Goal: Task Accomplishment & Management: Use online tool/utility

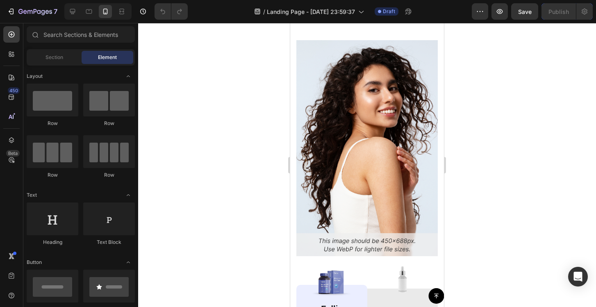
scroll to position [4398, 0]
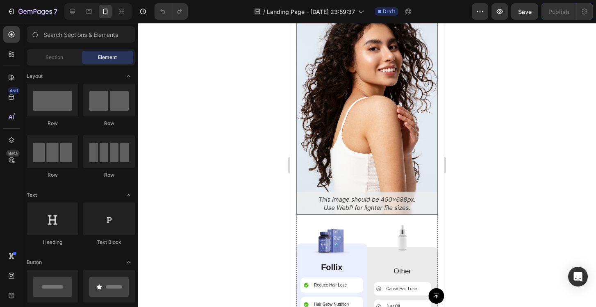
click at [393, 146] on img at bounding box center [366, 107] width 141 height 216
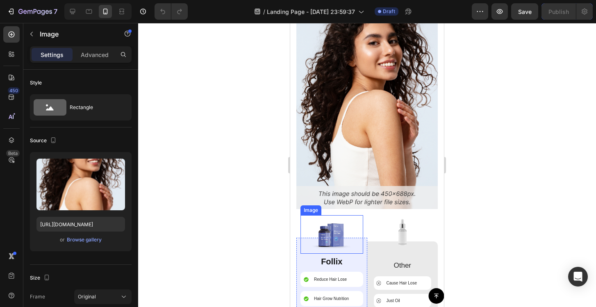
scroll to position [4379, 0]
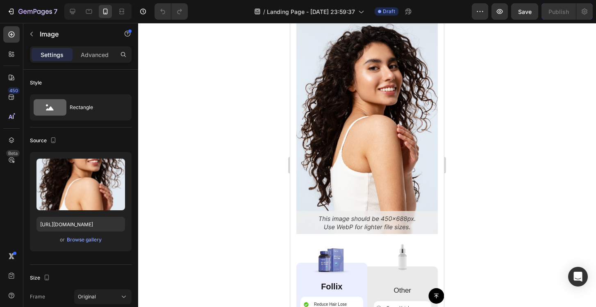
click at [334, 128] on img at bounding box center [366, 126] width 141 height 216
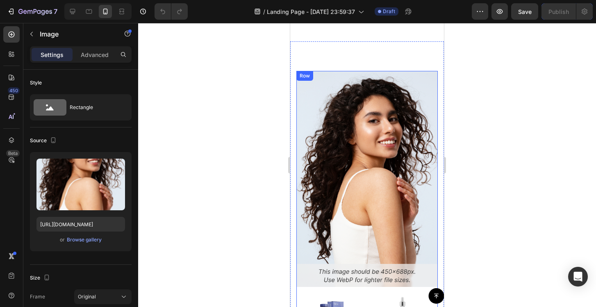
scroll to position [3947, 0]
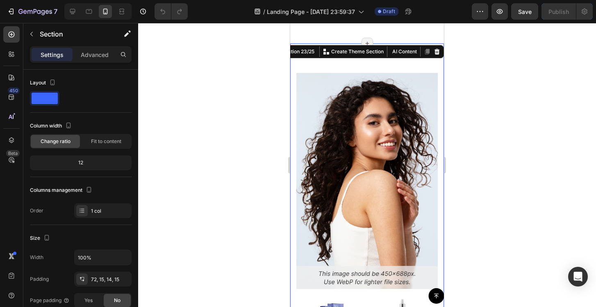
click at [341, 59] on div "Image Image Follix Text Block Reduce Hair Lose Item List Hair Grow Nutrition It…" at bounding box center [367, 277] width 154 height 469
click at [439, 52] on icon at bounding box center [437, 51] width 7 height 7
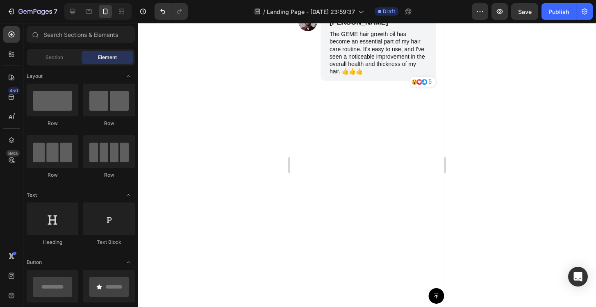
scroll to position [4249, 0]
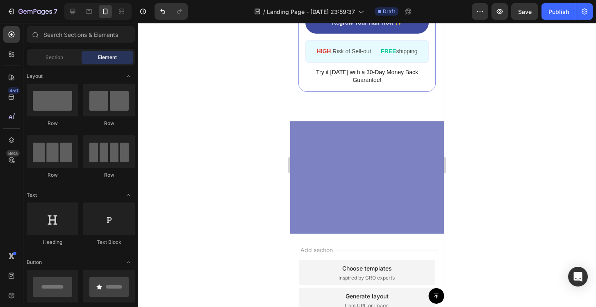
scroll to position [4193, 0]
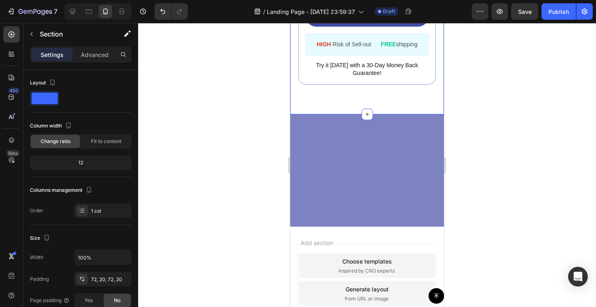
scroll to position [4170, 0]
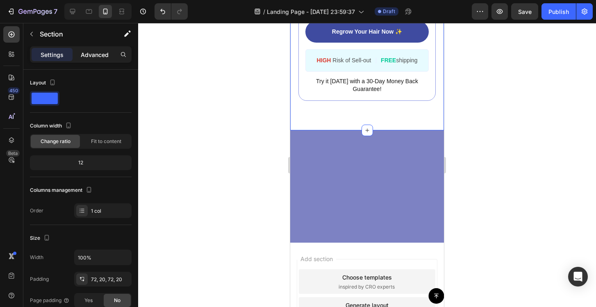
click at [98, 59] on p "Advanced" at bounding box center [95, 54] width 28 height 9
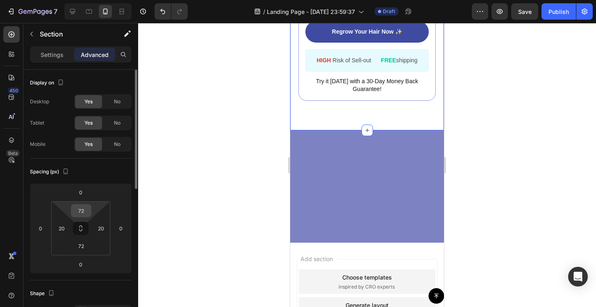
click at [85, 209] on input "72" at bounding box center [81, 211] width 16 height 12
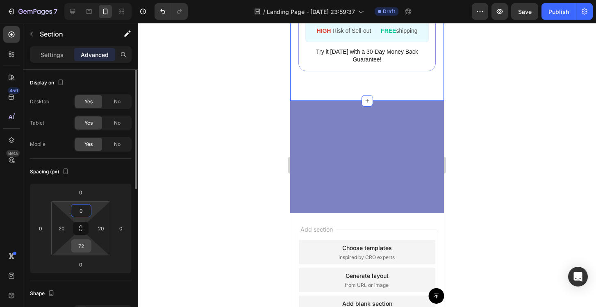
type input "0"
click at [83, 241] on input "72" at bounding box center [81, 246] width 16 height 12
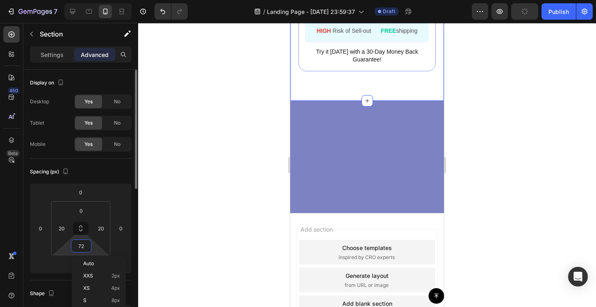
type input "0"
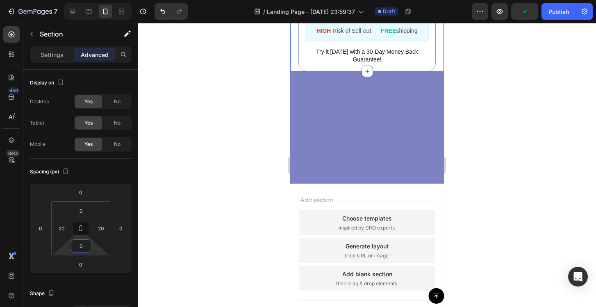
click at [185, 218] on div at bounding box center [367, 165] width 458 height 284
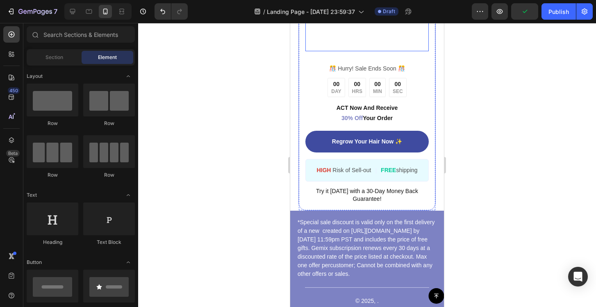
scroll to position [4427, 0]
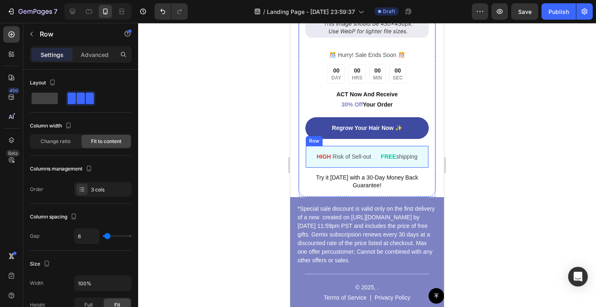
click at [307, 157] on div "HIGH Risk of Sell-out Text Block | Text Block FREE shipping Text Block Row" at bounding box center [366, 157] width 123 height 23
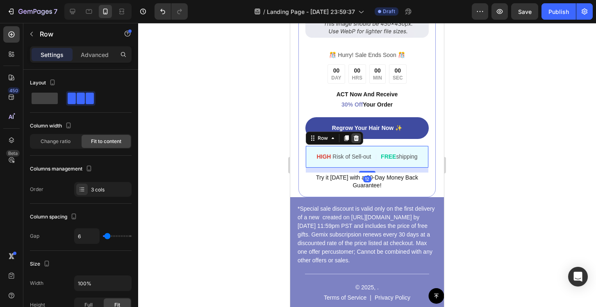
click at [354, 139] on icon at bounding box center [356, 138] width 5 height 6
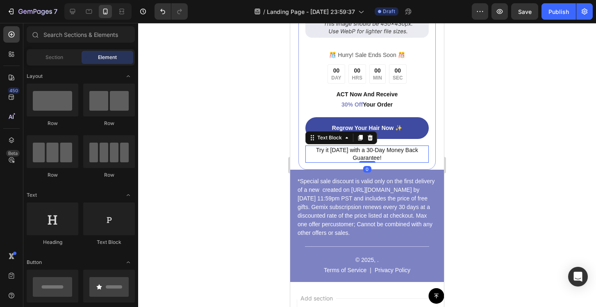
click at [315, 153] on p "Try it today with a 30-Day Money Back Guarantee!" at bounding box center [367, 154] width 122 height 16
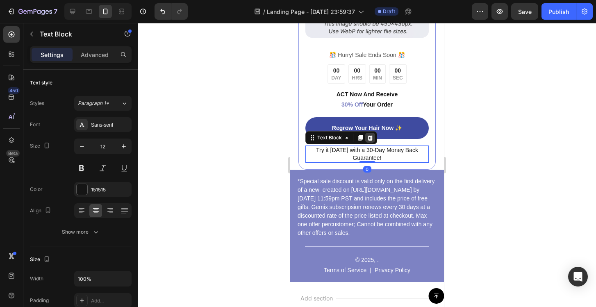
click at [369, 139] on icon at bounding box center [370, 138] width 5 height 6
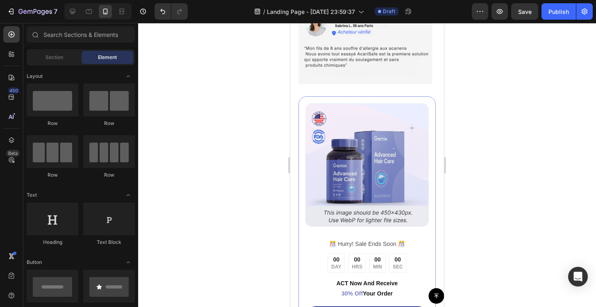
scroll to position [4224, 0]
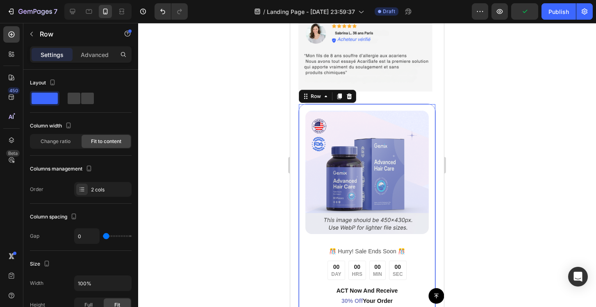
click at [358, 114] on div "Image ️🎊 Hurry! Sale Ends Soon ️🎊 Text Block 00 DAY 00 HRS 00 MIN 00 SEC Countd…" at bounding box center [366, 226] width 137 height 245
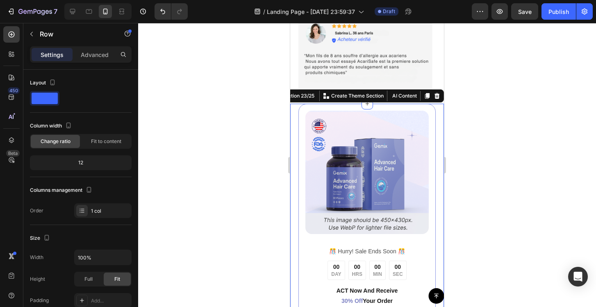
click at [296, 126] on div "Image ️🎊 Hurry! Sale Ends Soon ️🎊 Text Block 00 DAY 00 HRS 00 MIN 00 SEC Countd…" at bounding box center [367, 226] width 154 height 245
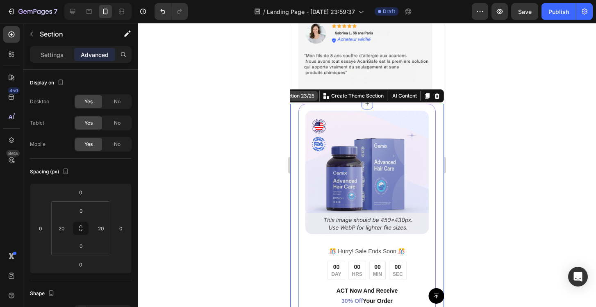
drag, startPoint x: 318, startPoint y: 103, endPoint x: 300, endPoint y: 103, distance: 18.0
click at [322, 97] on div "You can create reusable sections Create Theme Section" at bounding box center [353, 96] width 71 height 11
click at [273, 109] on div at bounding box center [367, 165] width 458 height 284
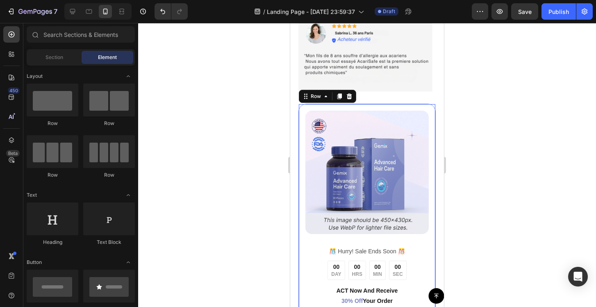
click at [391, 111] on div "Image ️🎊 Hurry! Sale Ends Soon ️🎊 Text Block 00 DAY 00 HRS 00 MIN 00 SEC Countd…" at bounding box center [366, 226] width 137 height 245
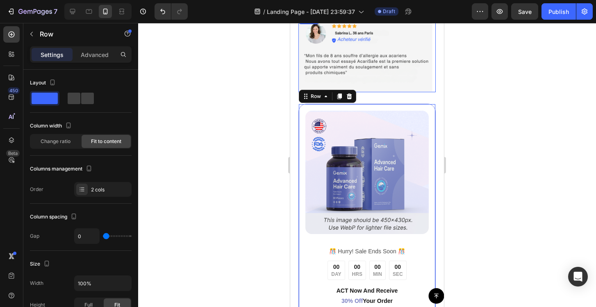
click at [386, 91] on img at bounding box center [366, 53] width 137 height 78
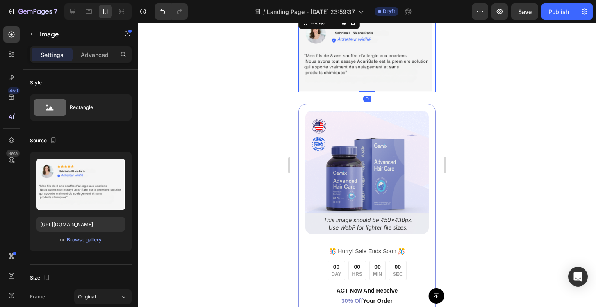
drag, startPoint x: 367, startPoint y: 96, endPoint x: 366, endPoint y: 84, distance: 11.9
click at [366, 84] on div "Image 0" at bounding box center [366, 53] width 137 height 78
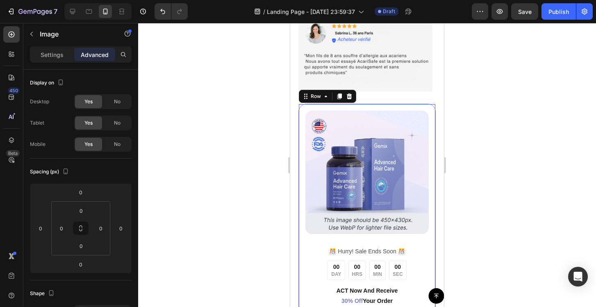
click at [370, 115] on div "Image ️🎊 Hurry! Sale Ends Soon ️🎊 Text Block 00 DAY 00 HRS 00 MIN 00 SEC Countd…" at bounding box center [366, 226] width 137 height 245
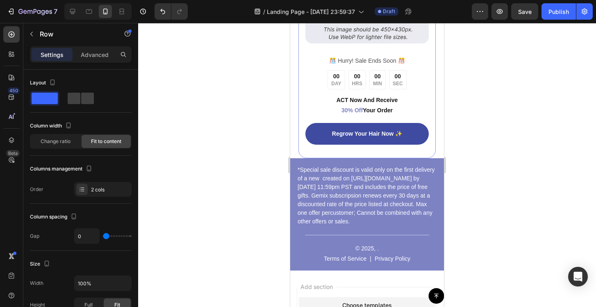
scroll to position [4411, 0]
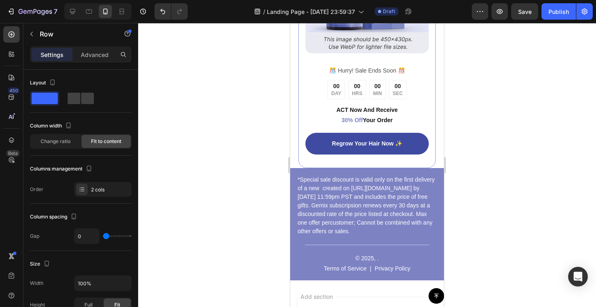
click at [366, 164] on div "Image ️🎊 Hurry! Sale Ends Soon ️🎊 Text Block 00 DAY 00 HRS 00 MIN 00 SEC Countd…" at bounding box center [366, 45] width 137 height 245
click at [327, 160] on div "Regrow Your Hair Now ✨ Button" at bounding box center [366, 147] width 123 height 28
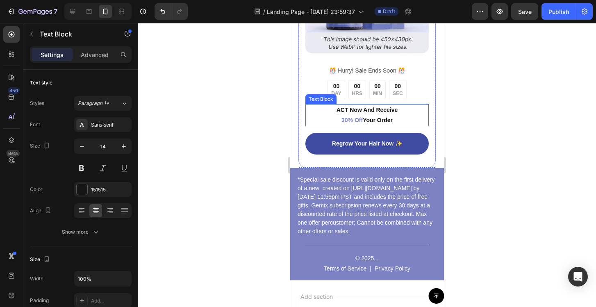
click at [318, 115] on p "ACT Now And Receive 30% Off Your Order" at bounding box center [367, 115] width 122 height 20
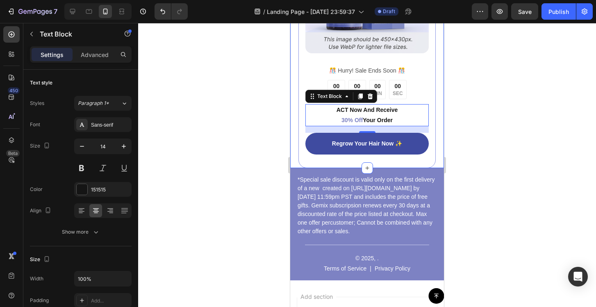
click at [293, 80] on div "Image ️🎊 Hurry! Sale Ends Soon ️🎊 Text Block 00 DAY 00 HRS 00 MIN 00 SEC Countd…" at bounding box center [367, 45] width 154 height 245
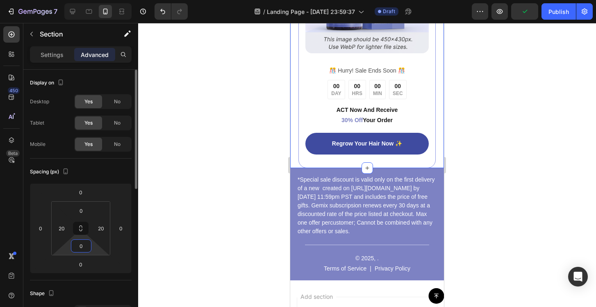
click at [83, 240] on input "0" at bounding box center [81, 246] width 16 height 12
type input "20"
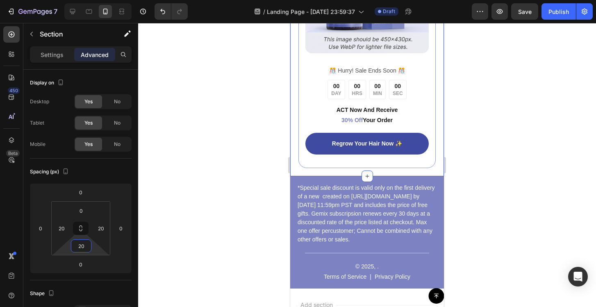
click at [182, 190] on div at bounding box center [367, 165] width 458 height 284
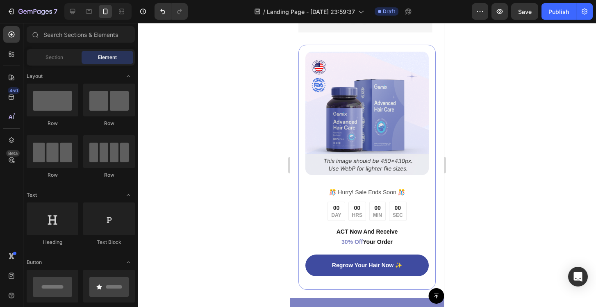
scroll to position [4290, 0]
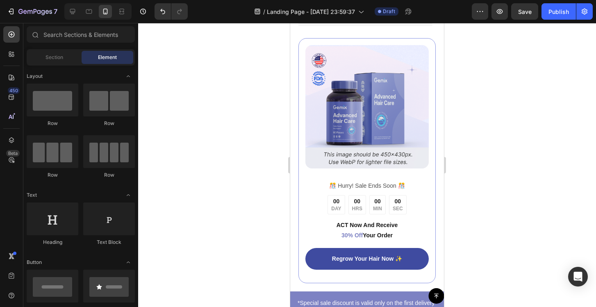
click at [233, 166] on div at bounding box center [367, 165] width 458 height 284
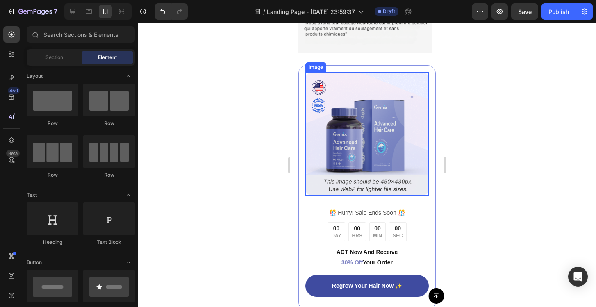
scroll to position [4262, 0]
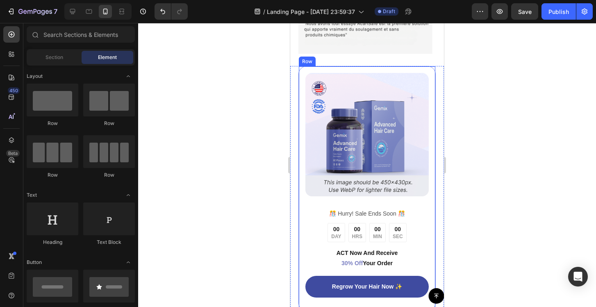
click at [302, 99] on div "Image ️🎊 Hurry! Sale Ends Soon ️🎊 Text Block 00 DAY 00 HRS 00 MIN 00 SEC Countd…" at bounding box center [366, 188] width 137 height 245
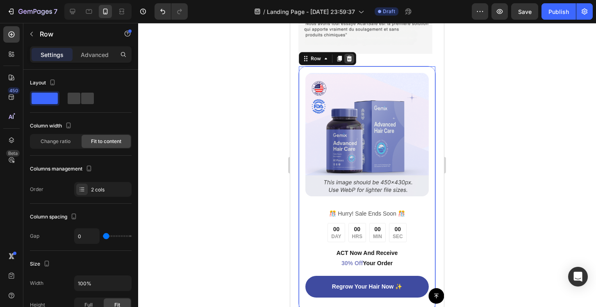
click at [350, 61] on icon at bounding box center [349, 59] width 5 height 6
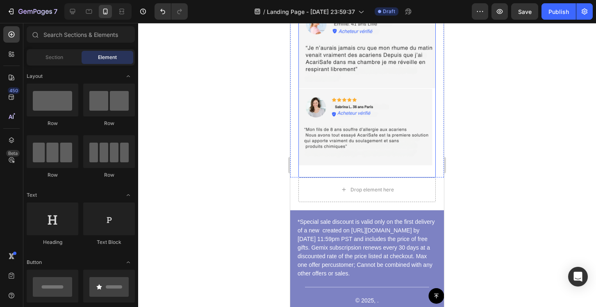
scroll to position [4146, 0]
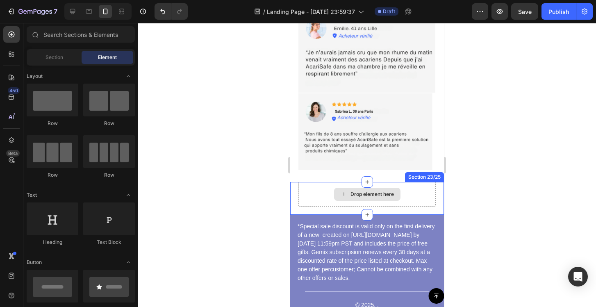
click at [298, 199] on div "Drop element here" at bounding box center [366, 194] width 137 height 25
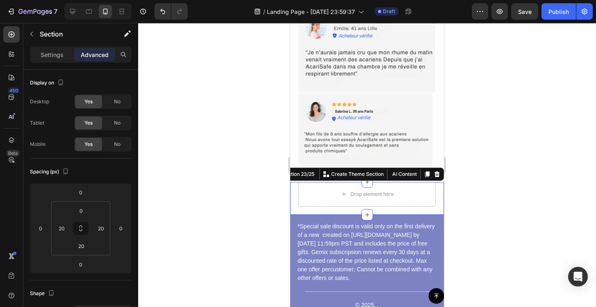
click at [233, 179] on div at bounding box center [367, 165] width 458 height 284
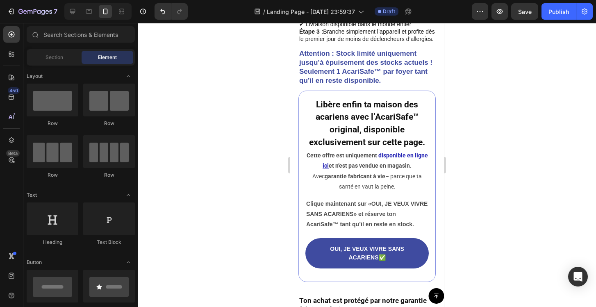
scroll to position [3371, 0]
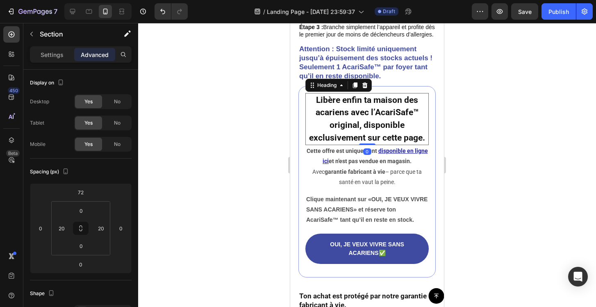
click at [307, 123] on h2 "Libère enfin ta maison des acariens avec l’AcariSafe™ original, disponible excl…" at bounding box center [366, 119] width 123 height 52
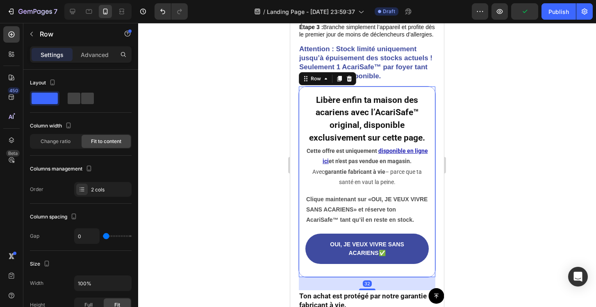
click at [305, 146] on div "Libère enfin ta maison des acariens avec l’AcariSafe™ original, disponible excl…" at bounding box center [366, 181] width 137 height 191
click at [339, 84] on div at bounding box center [339, 79] width 10 height 10
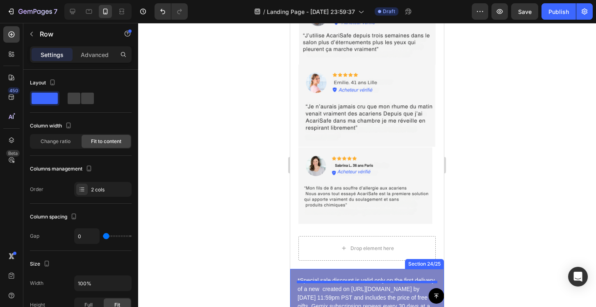
scroll to position [4302, 0]
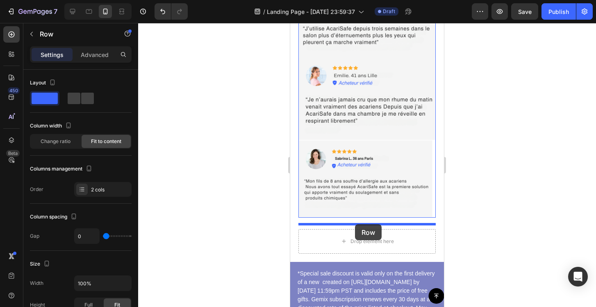
drag, startPoint x: 330, startPoint y: 43, endPoint x: 355, endPoint y: 224, distance: 182.9
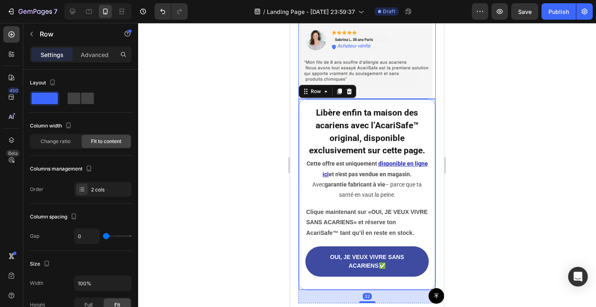
scroll to position [4220, 0]
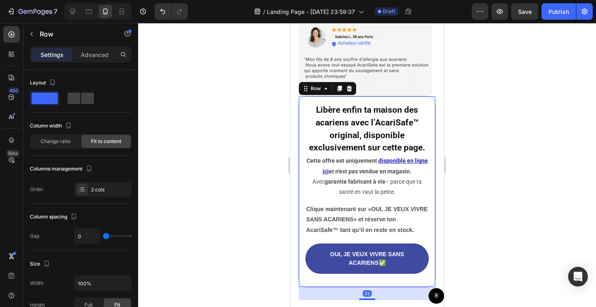
click at [502, 194] on div at bounding box center [367, 165] width 458 height 284
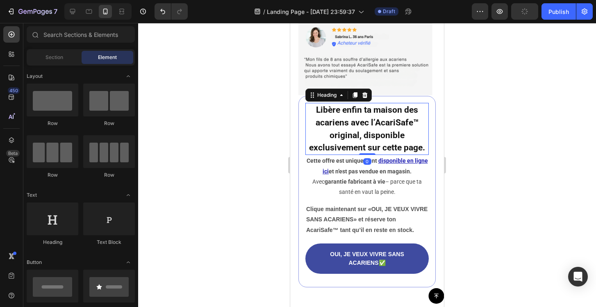
click at [366, 124] on strong "Libère enfin ta maison des acariens avec l’AcariSafe™ original, disponible excl…" at bounding box center [367, 129] width 116 height 48
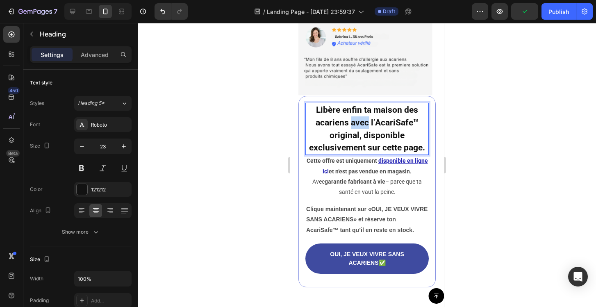
click at [366, 124] on strong "Libère enfin ta maison des acariens avec l’AcariSafe™ original, disponible excl…" at bounding box center [367, 129] width 116 height 48
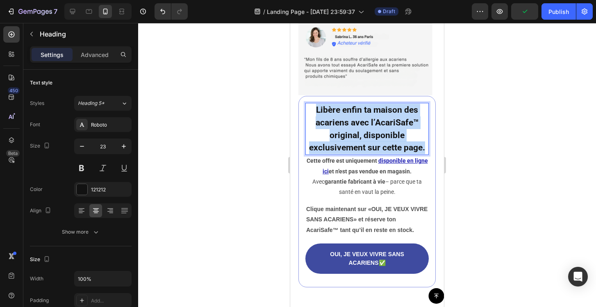
click at [366, 124] on strong "Libère enfin ta maison des acariens avec l’AcariSafe™ original, disponible excl…" at bounding box center [367, 129] width 116 height 48
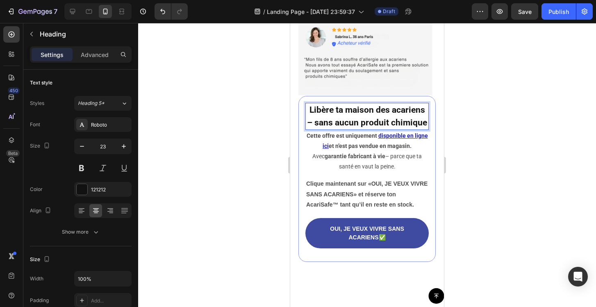
click at [314, 127] on strong "Libère ta maison des acariens – sans aucun produit chimique" at bounding box center [367, 116] width 120 height 23
click at [350, 114] on strong "Libère ta maison des acariens sans aucun produit chimique" at bounding box center [367, 116] width 116 height 23
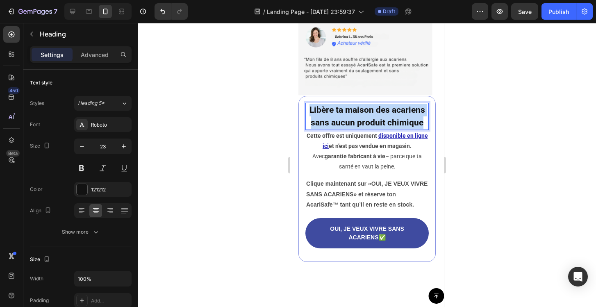
click at [350, 114] on strong "Libère ta maison des acariens sans aucun produit chimique" at bounding box center [367, 116] width 116 height 23
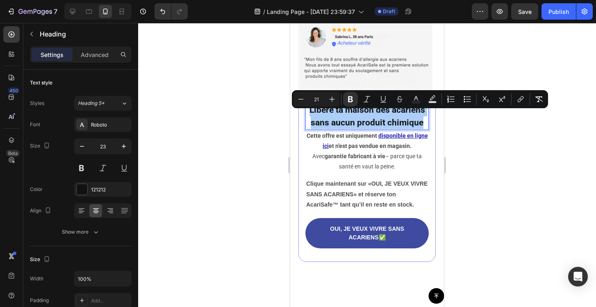
click at [185, 139] on div at bounding box center [367, 165] width 458 height 284
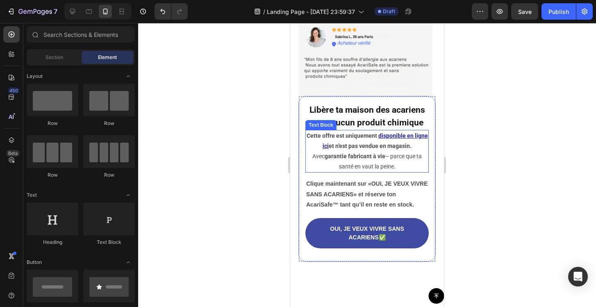
scroll to position [4222, 0]
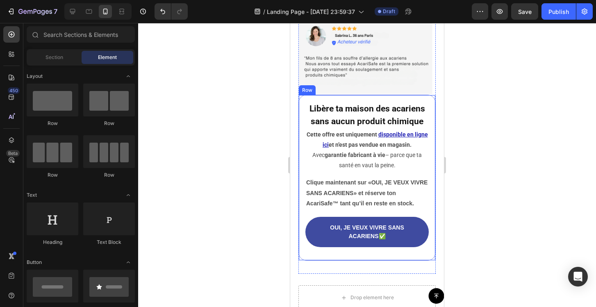
click at [225, 130] on div at bounding box center [367, 165] width 458 height 284
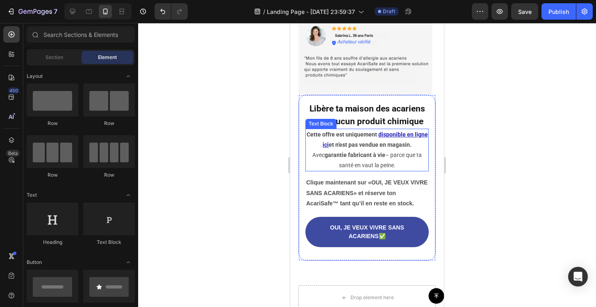
click at [352, 145] on p "Cette offre est uniquement disponible en ligne ici et n’est pas vendue en magas…" at bounding box center [367, 150] width 122 height 41
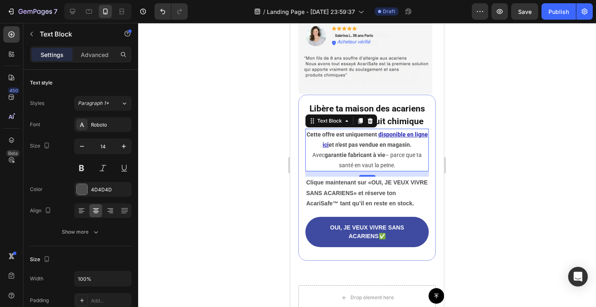
click at [396, 167] on p "Cette offre est uniquement disponible en ligne ici et n’est pas vendue en magas…" at bounding box center [367, 150] width 122 height 41
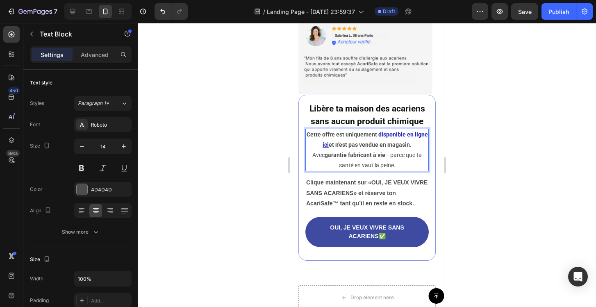
click at [396, 167] on p "Cette offre est uniquement disponible en ligne ici et n’est pas vendue en magas…" at bounding box center [367, 150] width 122 height 41
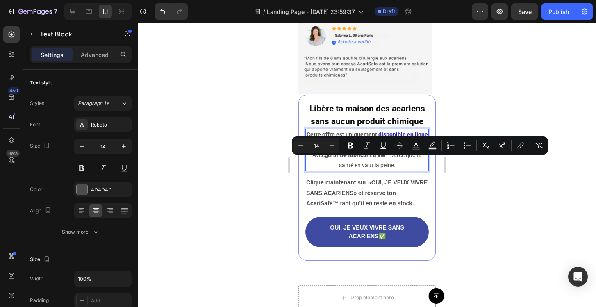
click at [396, 167] on p "Cette offre est uniquement disponible en ligne ici et n’est pas vendue en magas…" at bounding box center [367, 150] width 122 height 41
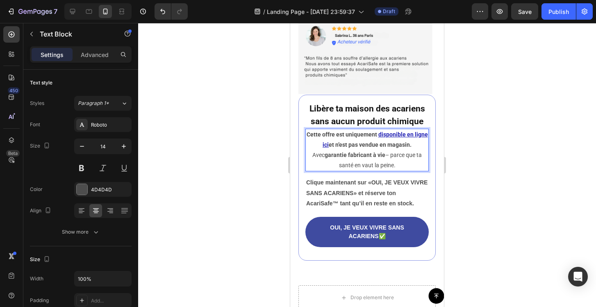
drag, startPoint x: 396, startPoint y: 169, endPoint x: 305, endPoint y: 141, distance: 95.3
click at [305, 141] on div "⁠⁠⁠⁠⁠⁠⁠ Libère ta maison des acariens sans aucun produit chimique Heading Cette…" at bounding box center [366, 178] width 137 height 166
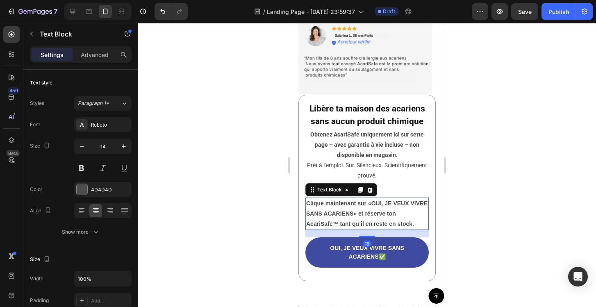
click at [363, 207] on strong "Clique maintenant sur «" at bounding box center [338, 203] width 65 height 7
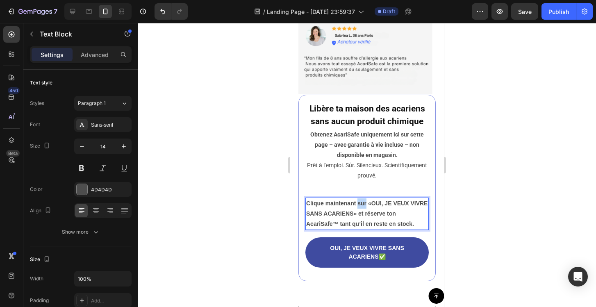
click at [363, 207] on strong "Clique maintenant sur «" at bounding box center [338, 203] width 65 height 7
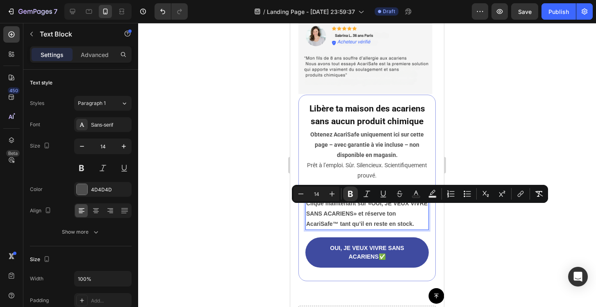
click at [394, 224] on p "Clique maintenant sur « OUI, JE VEUX VIVRE SANS ACARIENS » et réserve ton Acari…" at bounding box center [367, 213] width 122 height 31
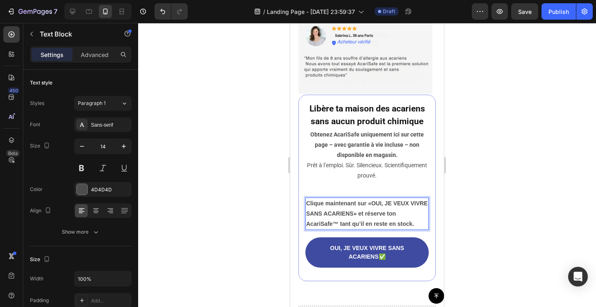
click at [417, 216] on p "Clique maintenant sur « OUI, JE VEUX VIVRE SANS ACARIENS » et réserve ton Acari…" at bounding box center [367, 213] width 122 height 31
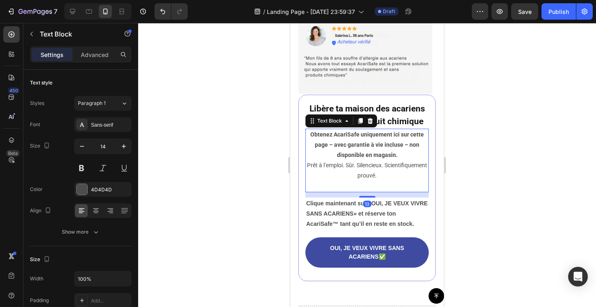
click at [407, 191] on p "Rich Text Editor. Editing area: main" at bounding box center [367, 186] width 122 height 10
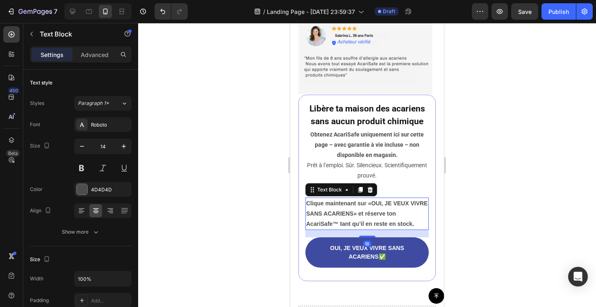
click at [419, 216] on p "Clique maintenant sur « OUI, JE VEUX VIVRE SANS ACARIENS » et réserve ton Acari…" at bounding box center [367, 213] width 122 height 31
click at [372, 193] on icon at bounding box center [370, 189] width 7 height 7
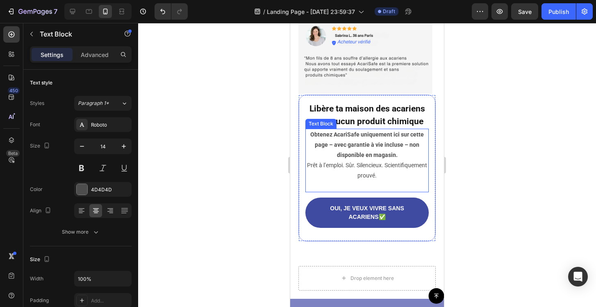
click at [382, 191] on p "Rich Text Editor. Editing area: main" at bounding box center [367, 186] width 122 height 10
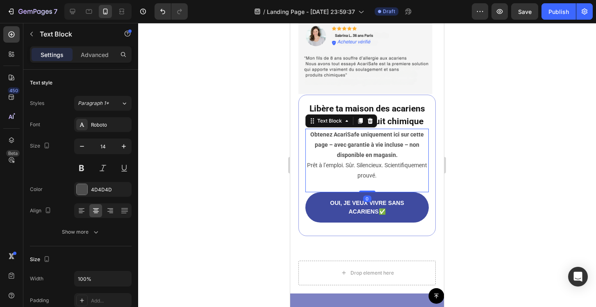
drag, startPoint x: 368, startPoint y: 202, endPoint x: 366, endPoint y: 193, distance: 9.2
click at [366, 192] on div "Obtenez AcariSafe uniquement ici sur cette page – avec garantie à vie incluse –…" at bounding box center [366, 161] width 123 height 64
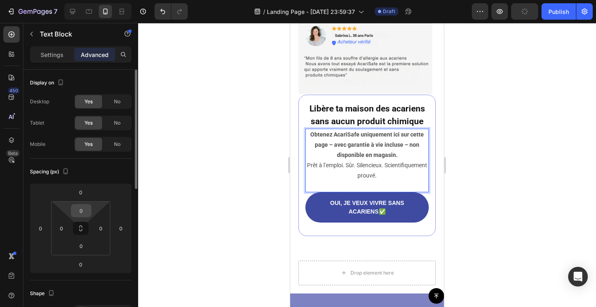
click at [85, 212] on input "0" at bounding box center [81, 211] width 16 height 12
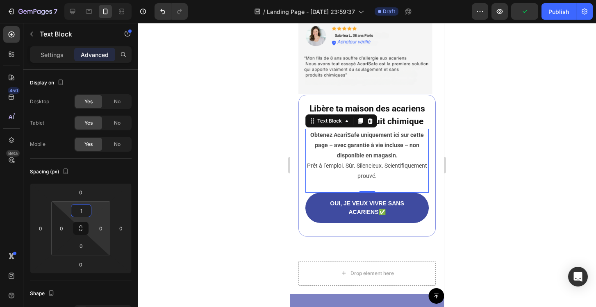
type input "15"
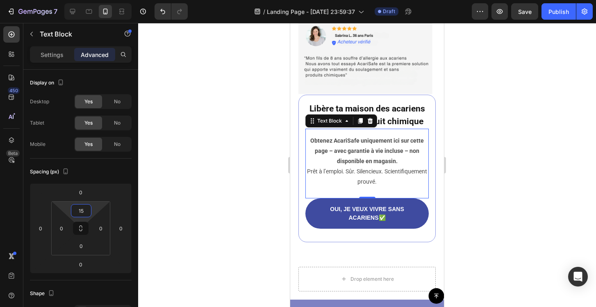
click at [179, 207] on div at bounding box center [367, 165] width 458 height 284
click at [364, 150] on strong "Obtenez AcariSafe uniquement ici sur cette page – avec garantie à vie incluse –…" at bounding box center [367, 150] width 114 height 27
click at [322, 157] on strong "Obtenez AcariSafe uniquement ici sur cette page – avec garantie à vie incluse –…" at bounding box center [367, 150] width 114 height 27
click at [359, 147] on strong "Obtenez AcariSafe uniquement ici sur cette page – avec garantie à vie incluse –…" at bounding box center [367, 150] width 114 height 27
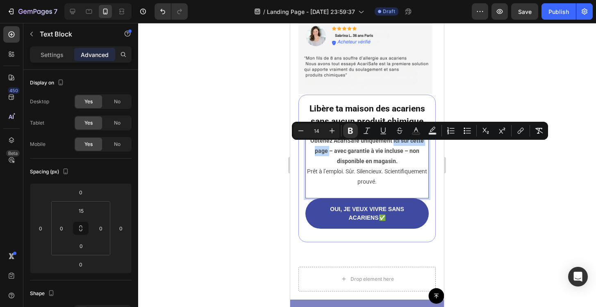
drag, startPoint x: 393, startPoint y: 145, endPoint x: 329, endPoint y: 160, distance: 65.3
click at [329, 160] on p "Obtenez AcariSafe uniquement ici sur cette page – avec garantie à vie incluse –…" at bounding box center [367, 162] width 122 height 52
click at [518, 132] on icon "Editor contextual toolbar" at bounding box center [520, 131] width 8 height 8
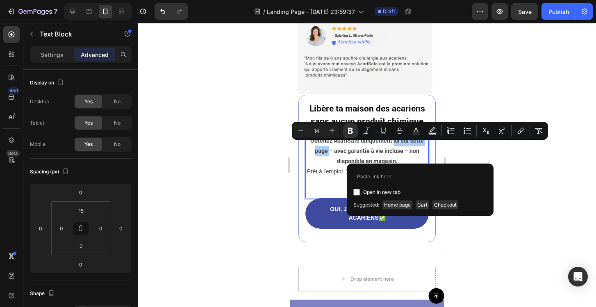
type input "[URL][DOMAIN_NAME]"
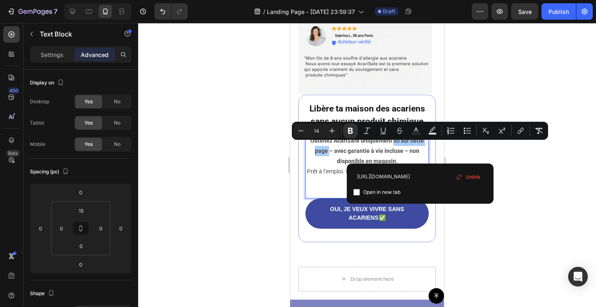
click at [521, 174] on div at bounding box center [367, 165] width 458 height 284
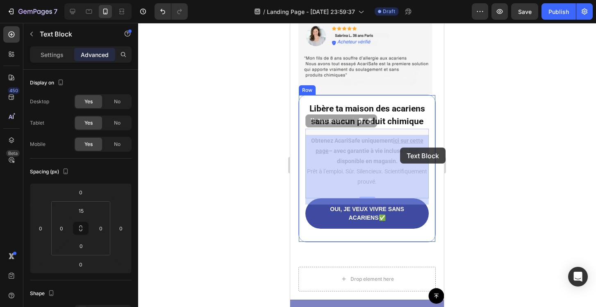
drag, startPoint x: 391, startPoint y: 148, endPoint x: 400, endPoint y: 148, distance: 9.0
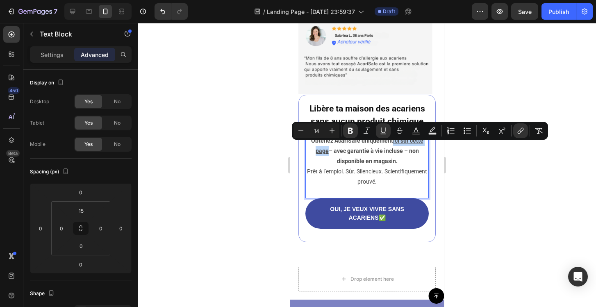
drag, startPoint x: 393, startPoint y: 146, endPoint x: 329, endPoint y: 159, distance: 65.8
click at [329, 154] on u "ici sur cette page" at bounding box center [370, 145] width 108 height 17
click at [418, 131] on icon "Editor contextual toolbar" at bounding box center [416, 129] width 4 height 5
type input "4D4D4D"
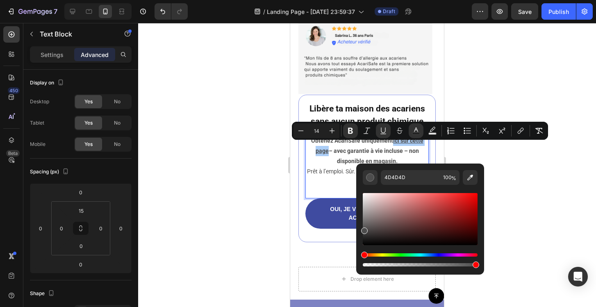
click at [437, 257] on div "Editor contextual toolbar" at bounding box center [420, 259] width 115 height 13
click at [434, 255] on div "Hue" at bounding box center [420, 254] width 115 height 3
click at [438, 254] on div "Hue" at bounding box center [420, 254] width 115 height 3
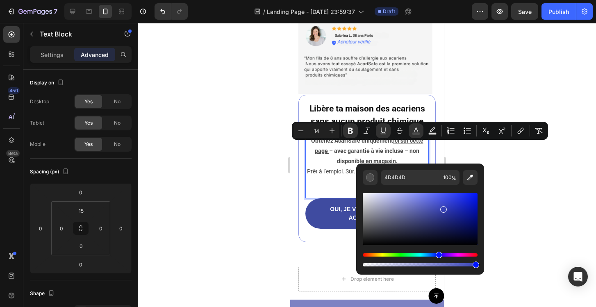
click at [443, 208] on div "Editor contextual toolbar" at bounding box center [420, 219] width 115 height 52
click at [447, 207] on div "Editor contextual toolbar" at bounding box center [420, 219] width 115 height 52
type input "313CB7"
click at [539, 145] on div at bounding box center [367, 165] width 458 height 284
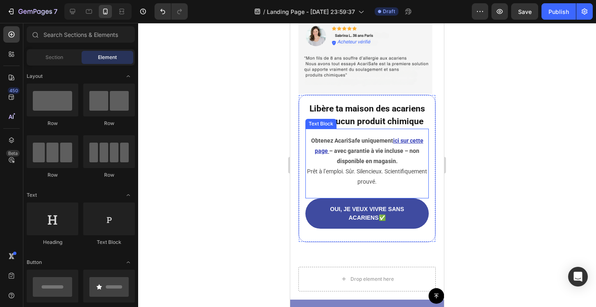
click at [370, 178] on p "Obtenez AcariSafe uniquement ici sur cette page – avec garantie à vie incluse –…" at bounding box center [367, 162] width 122 height 52
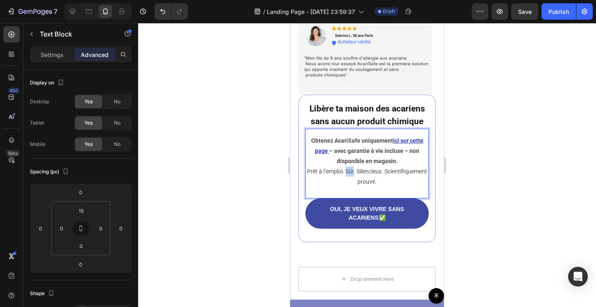
click at [369, 178] on p "Obtenez AcariSafe uniquement ici sur cette page – avec garantie à vie incluse –…" at bounding box center [367, 162] width 122 height 52
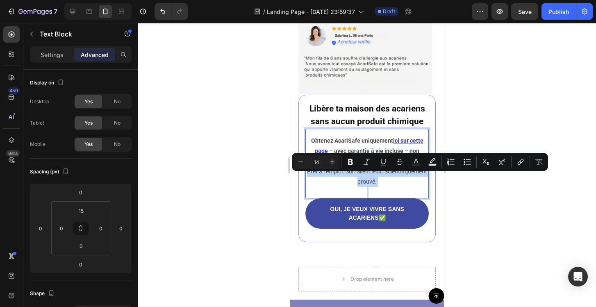
click at [369, 178] on p "Obtenez AcariSafe uniquement ici sur cette page – avec garantie à vie incluse –…" at bounding box center [367, 162] width 122 height 52
click at [371, 186] on p "Obtenez AcariSafe uniquement ici sur cette page – avec garantie à vie incluse –…" at bounding box center [367, 162] width 122 height 52
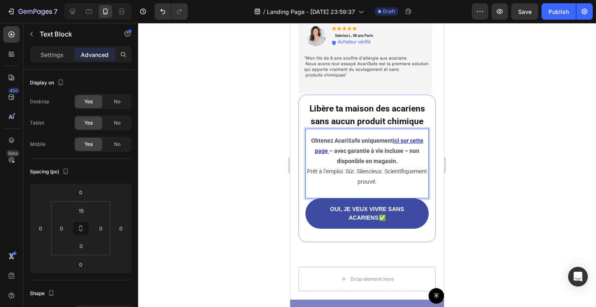
click at [342, 172] on p "Obtenez AcariSafe uniquement ici sur cette page – avec garantie à vie incluse –…" at bounding box center [367, 162] width 122 height 52
click at [370, 164] on strong "– avec garantie à vie incluse – non disponible en magasin." at bounding box center [374, 156] width 90 height 17
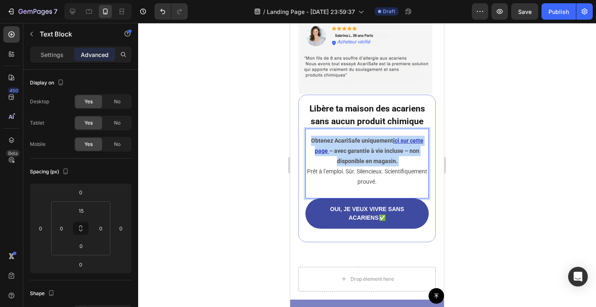
click at [370, 164] on strong "– avec garantie à vie incluse – non disponible en magasin." at bounding box center [374, 156] width 90 height 17
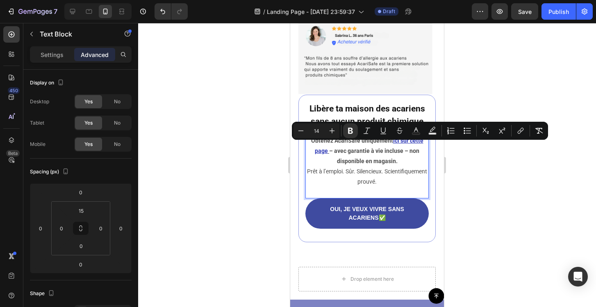
click at [390, 177] on p "Obtenez AcariSafe uniquement ici sur cette page – avec garantie à vie incluse –…" at bounding box center [367, 162] width 122 height 52
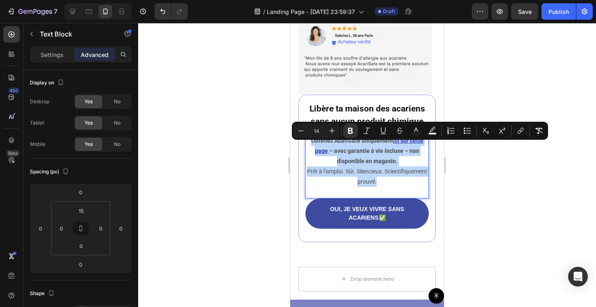
drag, startPoint x: 402, startPoint y: 192, endPoint x: 309, endPoint y: 149, distance: 101.8
click at [309, 149] on p "Obtenez AcariSafe uniquement ici sur cette page – avec garantie à vie incluse –…" at bounding box center [367, 162] width 122 height 52
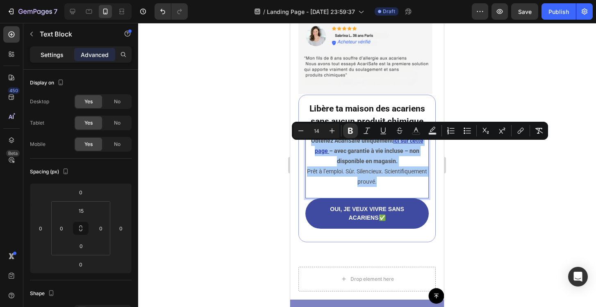
click at [54, 57] on p "Settings" at bounding box center [52, 54] width 23 height 9
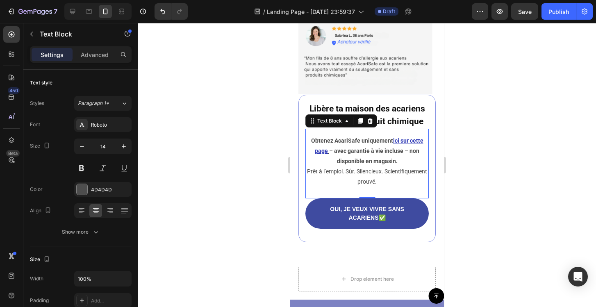
click at [234, 153] on div at bounding box center [367, 165] width 458 height 284
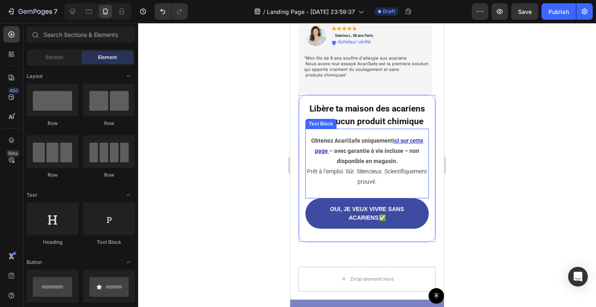
click at [368, 177] on p "Obtenez AcariSafe uniquement ici sur cette page – avec garantie à vie incluse –…" at bounding box center [367, 162] width 122 height 52
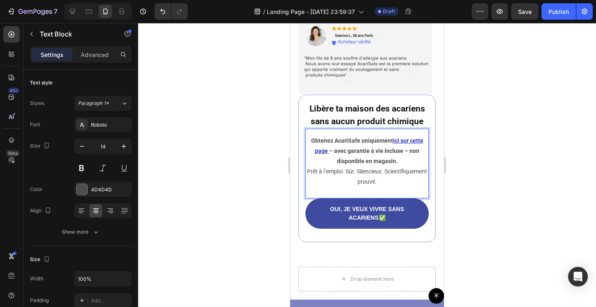
click at [368, 177] on p "Obtenez AcariSafe uniquement ici sur cette page – avec garantie à vie incluse –…" at bounding box center [367, 162] width 122 height 52
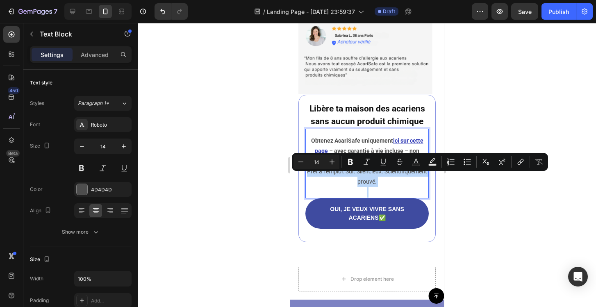
click at [397, 185] on p "Obtenez AcariSafe uniquement ici sur cette page – avec garantie à vie incluse –…" at bounding box center [367, 162] width 122 height 52
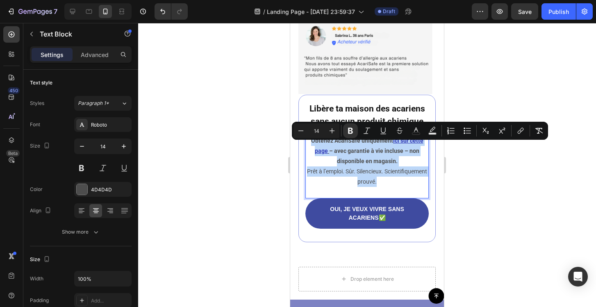
drag, startPoint x: 401, startPoint y: 190, endPoint x: 309, endPoint y: 147, distance: 101.6
click at [309, 147] on p "Obtenez AcariSafe uniquement ici sur cette page – avec garantie à vie incluse –…" at bounding box center [367, 162] width 122 height 52
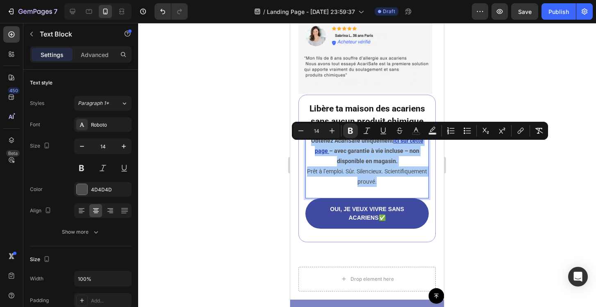
click at [259, 149] on div at bounding box center [367, 165] width 458 height 284
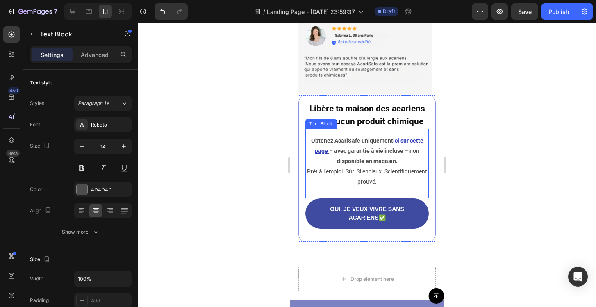
click at [400, 187] on p "Obtenez AcariSafe uniquement ici sur cette page – avec garantie à vie incluse –…" at bounding box center [367, 162] width 122 height 52
drag, startPoint x: 368, startPoint y: 204, endPoint x: 364, endPoint y: 195, distance: 10.3
click at [364, 195] on div "Obtenez AcariSafe uniquement ici sur cette page – avec garantie à vie incluse –…" at bounding box center [366, 164] width 123 height 70
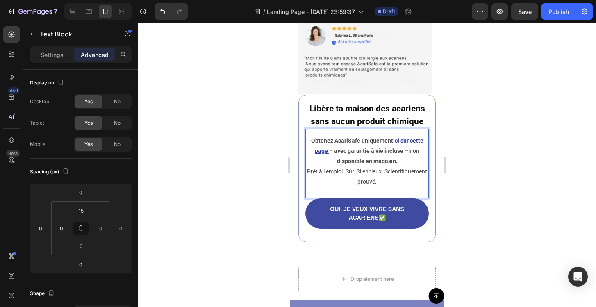
click at [365, 198] on p "Rich Text Editor. Editing area: main" at bounding box center [367, 192] width 122 height 10
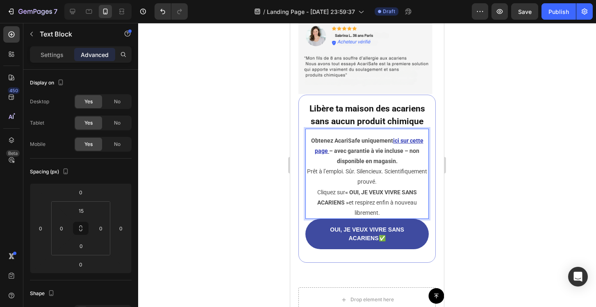
click at [405, 187] on p "Obtenez AcariSafe uniquement ici sur cette page – avec garantie à vie incluse –…" at bounding box center [367, 162] width 122 height 52
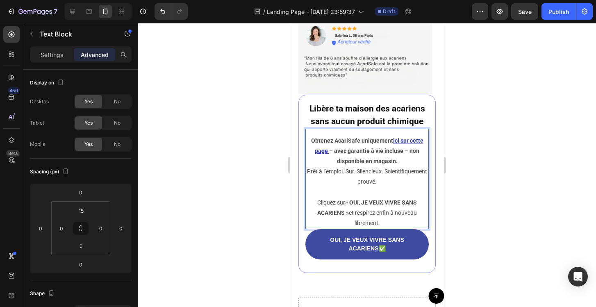
click at [513, 196] on div at bounding box center [367, 165] width 458 height 284
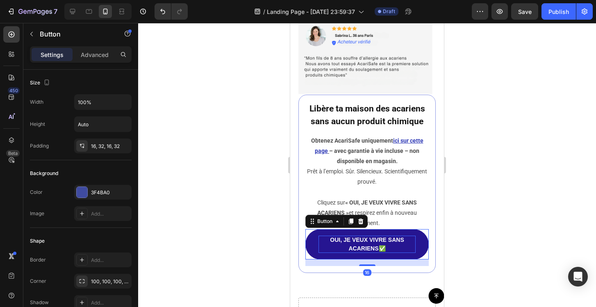
click at [396, 250] on p "OUI, JE VEUX VIVRE SANS ACARIENS ✅" at bounding box center [366, 244] width 97 height 17
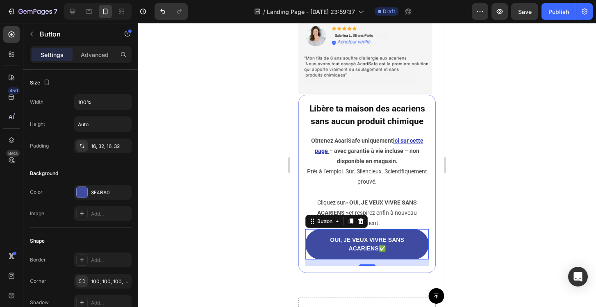
click at [525, 232] on div at bounding box center [367, 165] width 458 height 284
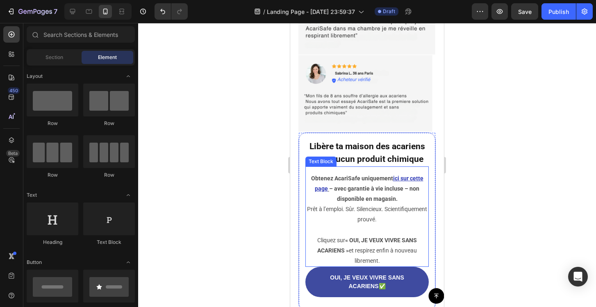
scroll to position [4176, 0]
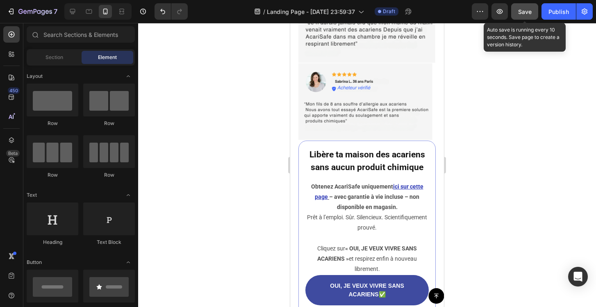
click at [520, 7] on div "Save" at bounding box center [525, 11] width 14 height 9
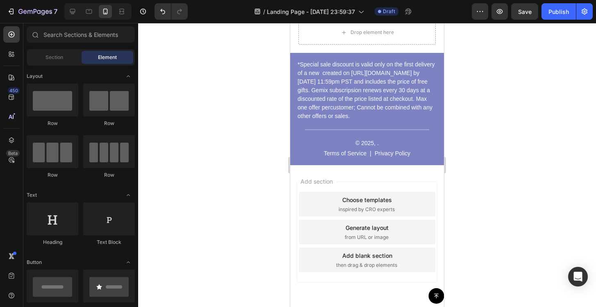
scroll to position [4537, 0]
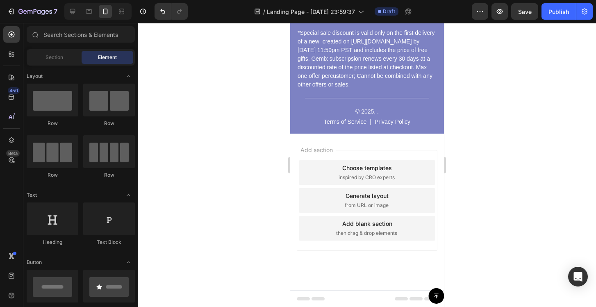
click at [351, 151] on div "Add section Choose templates inspired by CRO experts Generate layout from URL o…" at bounding box center [367, 200] width 141 height 101
click at [296, 177] on div "Add section Choose templates inspired by CRO experts Generate layout from URL o…" at bounding box center [367, 212] width 154 height 157
click at [377, 155] on div "Add section Choose templates inspired by CRO experts Generate layout from URL o…" at bounding box center [367, 200] width 141 height 101
click at [401, 169] on div "Choose templates inspired by CRO experts" at bounding box center [367, 172] width 136 height 25
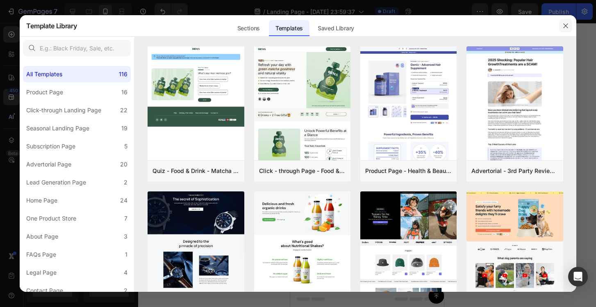
click at [563, 28] on icon "button" at bounding box center [565, 26] width 7 height 7
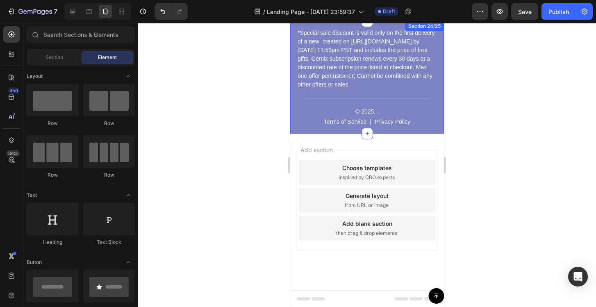
click at [405, 134] on div "Add section Choose templates inspired by CRO experts Generate layout from URL o…" at bounding box center [367, 212] width 154 height 157
click at [81, 34] on input "text" at bounding box center [81, 34] width 108 height 16
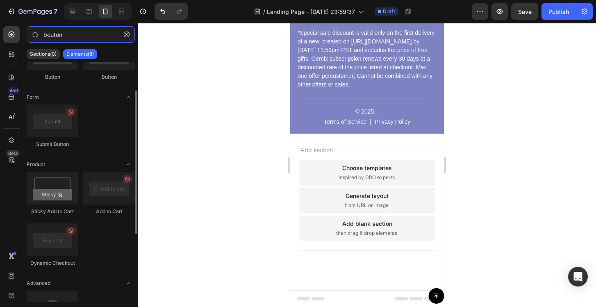
scroll to position [45, 0]
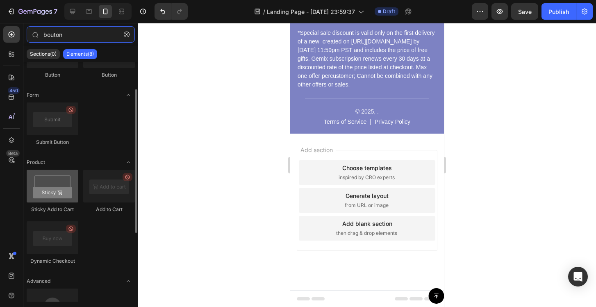
type input "bouton"
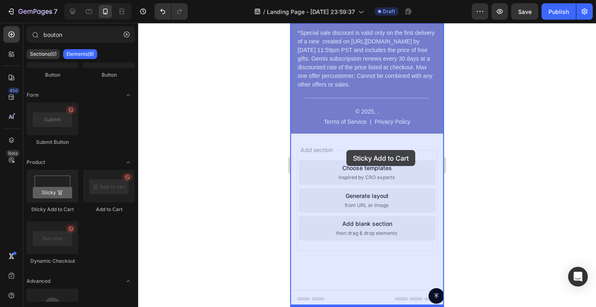
drag, startPoint x: 352, startPoint y: 201, endPoint x: 346, endPoint y: 150, distance: 51.6
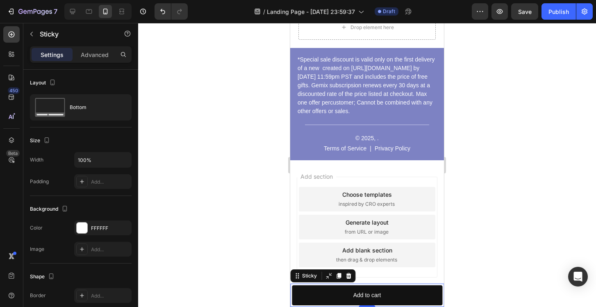
scroll to position [4508, 0]
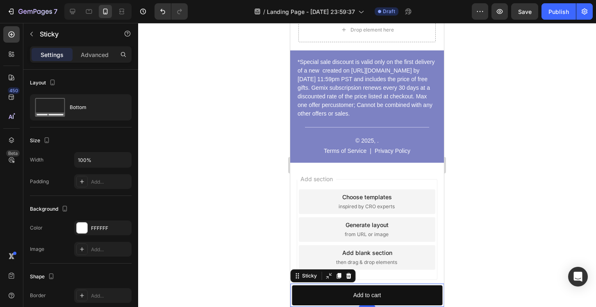
click at [357, 182] on div "Add section Choose templates inspired by CRO experts Generate layout from URL o…" at bounding box center [367, 229] width 141 height 101
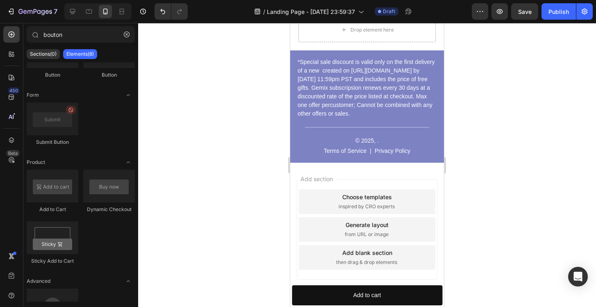
click at [346, 257] on div "Add blank section then drag & drop elements" at bounding box center [367, 257] width 136 height 25
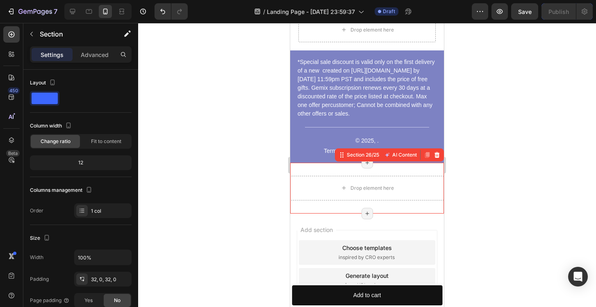
click at [307, 170] on div "Drop element here Section 26/25 AI Content Write with GemAI What would you like…" at bounding box center [367, 188] width 154 height 51
click at [439, 150] on div at bounding box center [437, 155] width 10 height 10
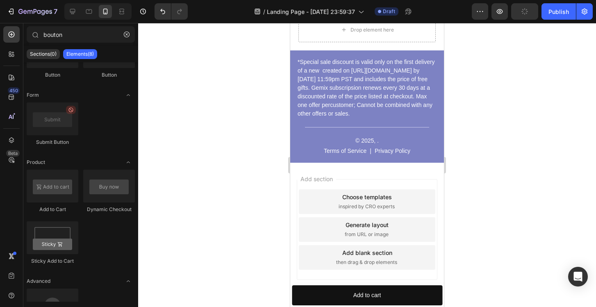
click at [294, 201] on div "Add section Choose templates inspired by CRO experts Generate layout from URL o…" at bounding box center [367, 241] width 154 height 157
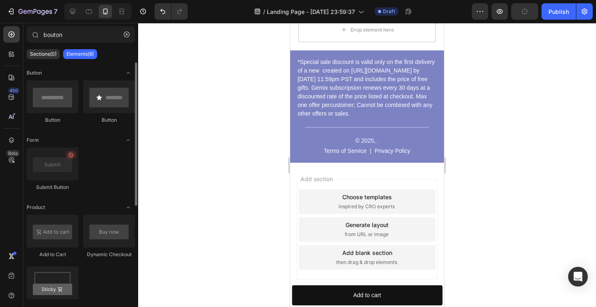
click at [355, 282] on div "Add section Choose templates inspired by CRO experts Generate layout from URL o…" at bounding box center [367, 241] width 154 height 157
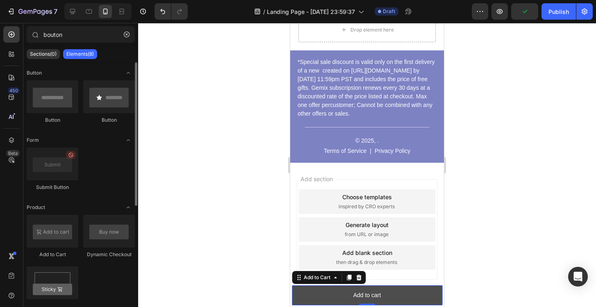
click at [353, 288] on button "Add to cart" at bounding box center [367, 295] width 150 height 20
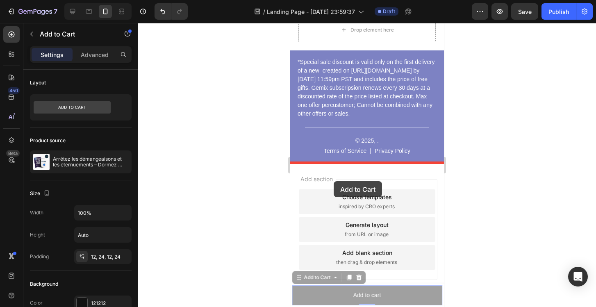
drag, startPoint x: 332, startPoint y: 278, endPoint x: 334, endPoint y: 181, distance: 96.7
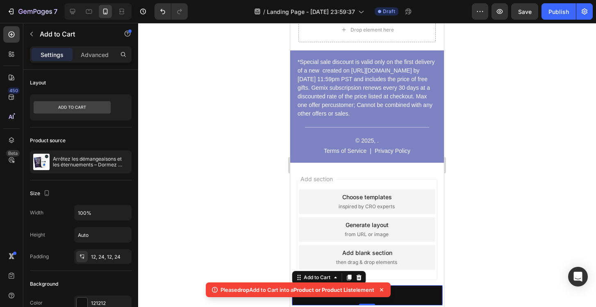
click at [344, 179] on div "Add section Choose templates inspired by CRO experts Generate layout from URL o…" at bounding box center [367, 229] width 141 height 101
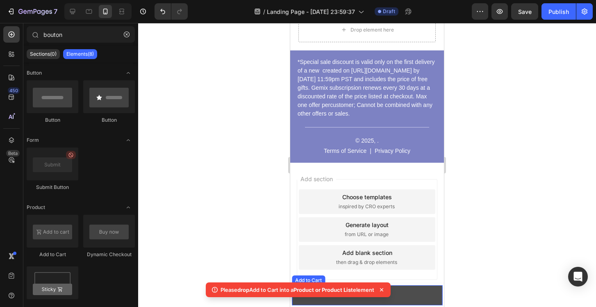
click at [410, 287] on button "Add to cart" at bounding box center [367, 295] width 150 height 20
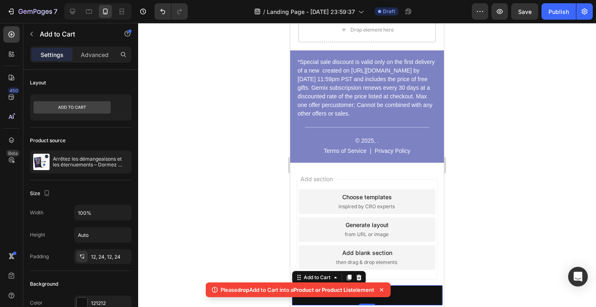
click at [330, 279] on div "Please drop Add to Cart into a Product or Product List element" at bounding box center [298, 291] width 188 height 25
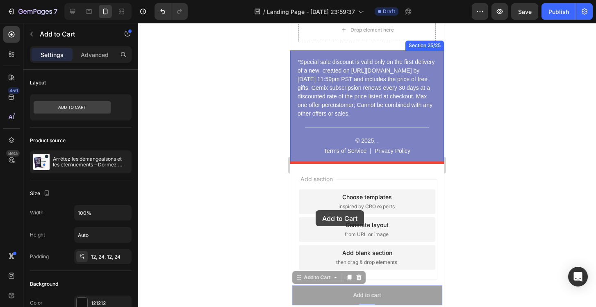
drag, startPoint x: 330, startPoint y: 277, endPoint x: 316, endPoint y: 210, distance: 67.8
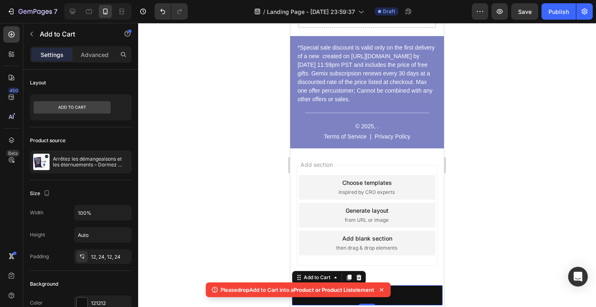
scroll to position [4527, 0]
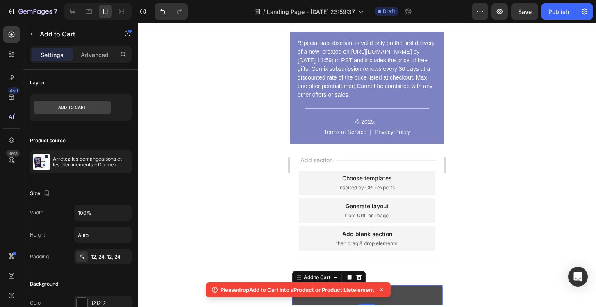
click at [424, 296] on button "Add to cart" at bounding box center [367, 295] width 150 height 20
click at [359, 279] on div "Please drop Add to Cart into a Product or Product List element" at bounding box center [298, 291] width 188 height 25
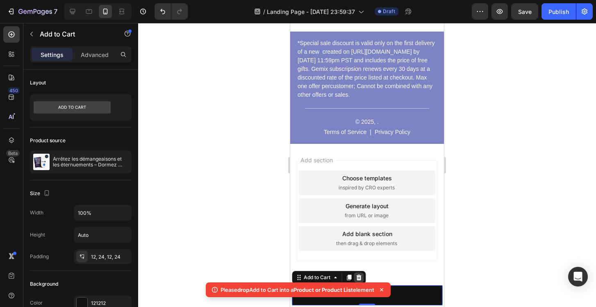
click at [358, 276] on icon at bounding box center [358, 278] width 5 height 6
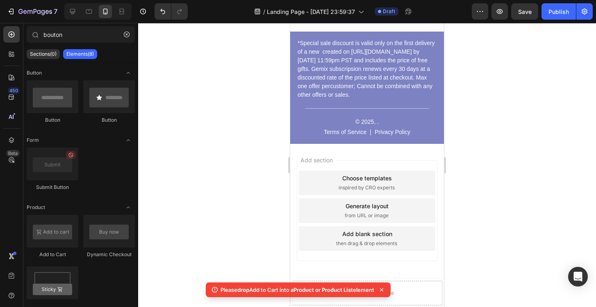
click at [350, 157] on div "Add section Choose templates inspired by CRO experts Generate layout from URL o…" at bounding box center [367, 222] width 154 height 157
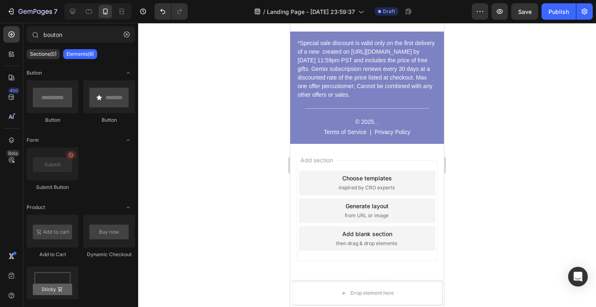
click at [319, 161] on span "Add section" at bounding box center [316, 160] width 39 height 9
click at [320, 171] on div "Choose templates inspired by CRO experts" at bounding box center [367, 183] width 136 height 25
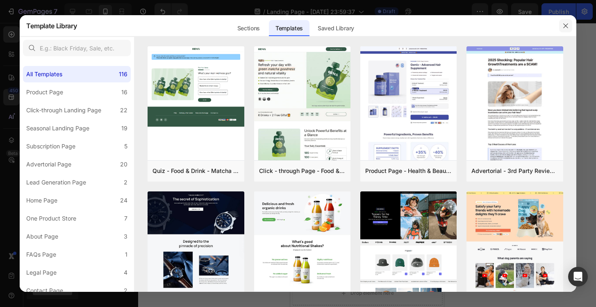
click at [564, 21] on button "button" at bounding box center [565, 25] width 13 height 13
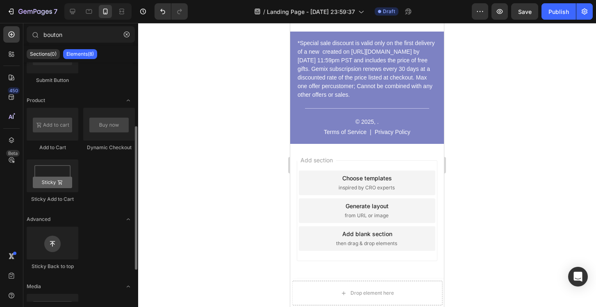
scroll to position [107, 0]
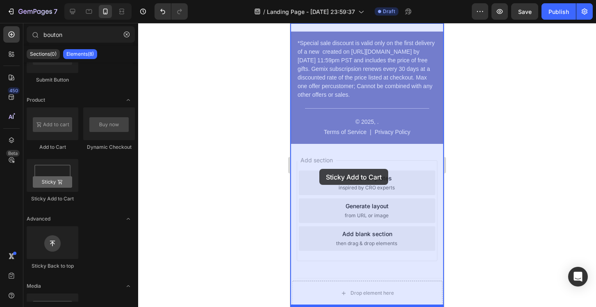
drag, startPoint x: 357, startPoint y: 193, endPoint x: 319, endPoint y: 169, distance: 45.4
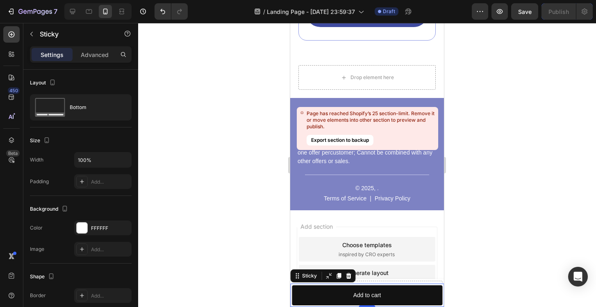
scroll to position [4476, 0]
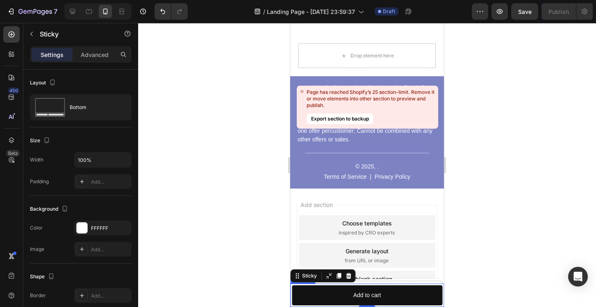
click at [335, 284] on div "Product Images Arrêtez les démangeaisons et les éternuements – Dormez sans acar…" at bounding box center [367, 295] width 154 height 23
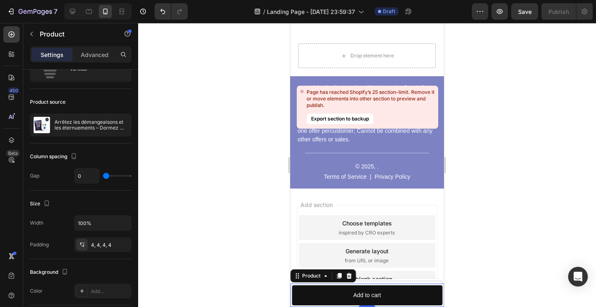
scroll to position [0, 0]
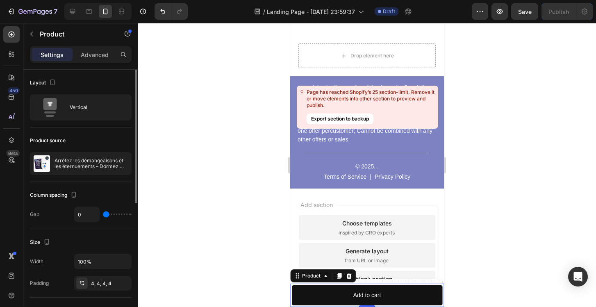
click at [91, 62] on div "Settings Advanced" at bounding box center [81, 54] width 102 height 16
click at [91, 56] on p "Advanced" at bounding box center [95, 54] width 28 height 9
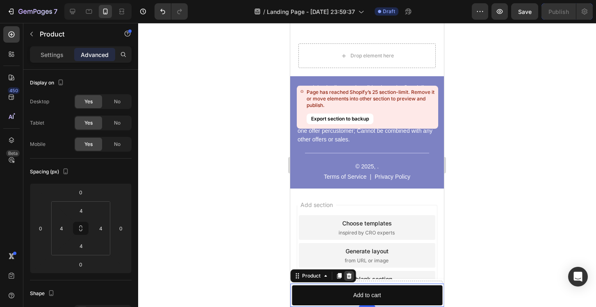
click at [350, 273] on icon at bounding box center [349, 276] width 7 height 7
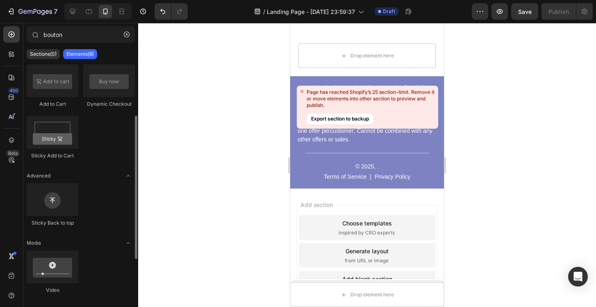
scroll to position [157, 0]
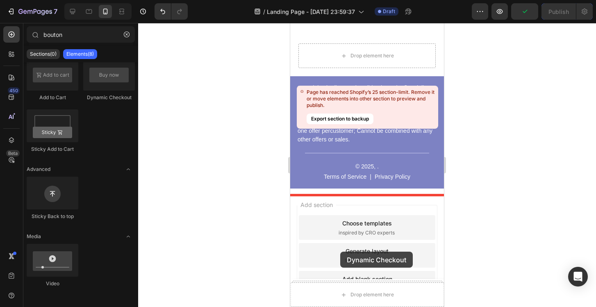
drag, startPoint x: 389, startPoint y: 113, endPoint x: 340, endPoint y: 251, distance: 146.6
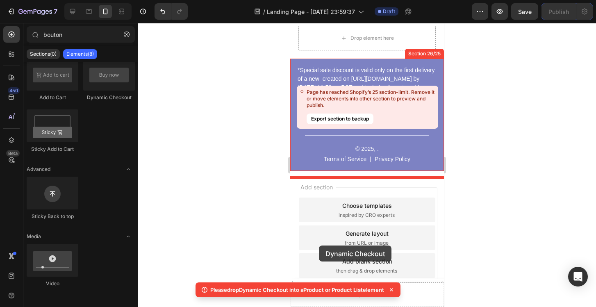
scroll to position [4528, 0]
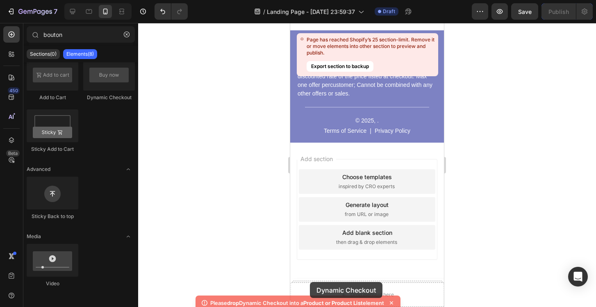
drag, startPoint x: 402, startPoint y: 100, endPoint x: 600, endPoint y: 305, distance: 284.6
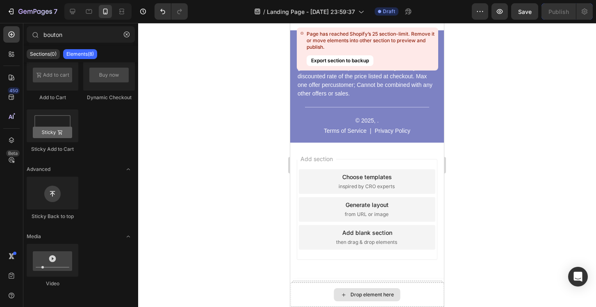
scroll to position [4537, 0]
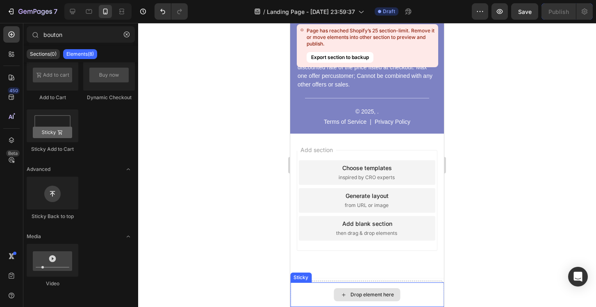
click at [310, 289] on div "Drop element here" at bounding box center [367, 294] width 154 height 25
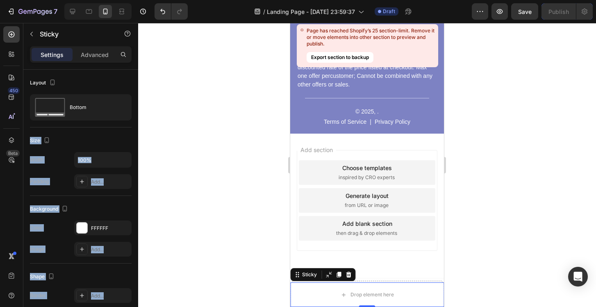
drag, startPoint x: 390, startPoint y: 134, endPoint x: 355, endPoint y: 272, distance: 141.8
click at [192, 209] on div at bounding box center [367, 165] width 458 height 284
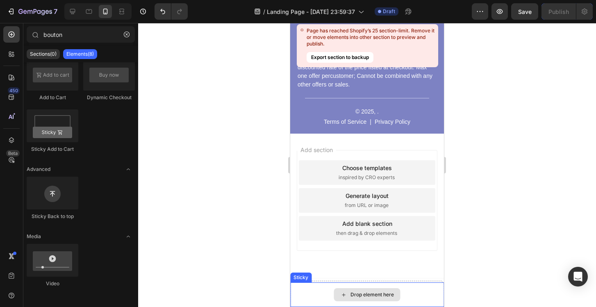
click at [329, 292] on div "Drop element here" at bounding box center [367, 294] width 154 height 25
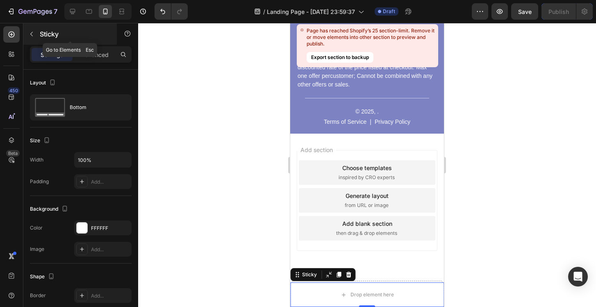
click at [30, 39] on button "button" at bounding box center [31, 33] width 13 height 13
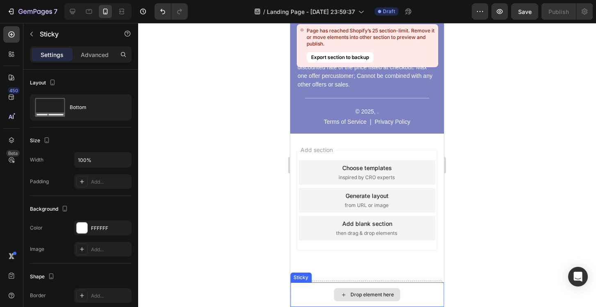
click at [317, 284] on div "Drop element here" at bounding box center [367, 294] width 154 height 25
click at [349, 277] on icon at bounding box center [348, 275] width 5 height 6
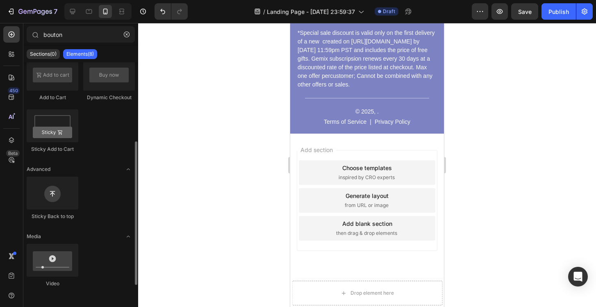
scroll to position [135, 0]
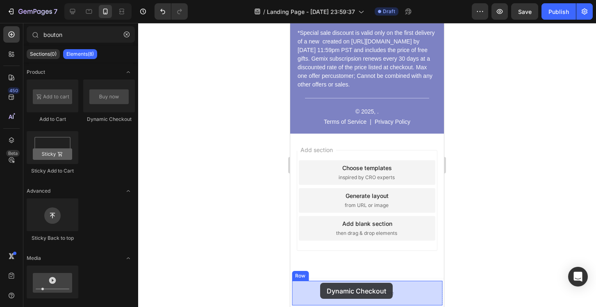
drag, startPoint x: 395, startPoint y: 114, endPoint x: 320, endPoint y: 284, distance: 185.5
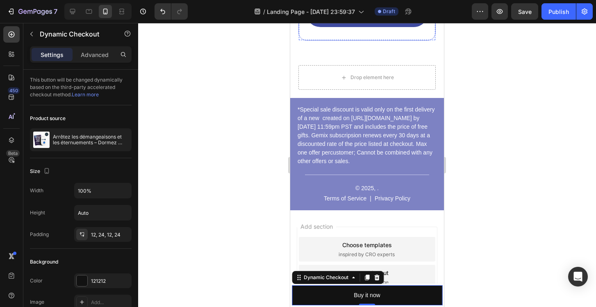
scroll to position [4537, 0]
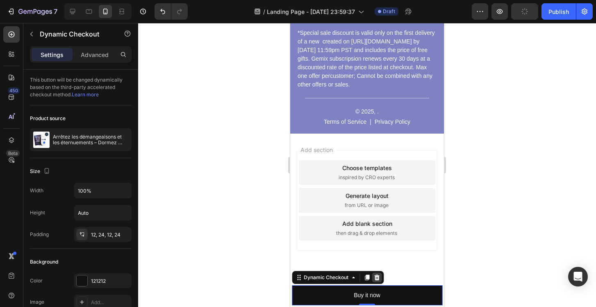
click at [377, 279] on icon at bounding box center [376, 278] width 5 height 6
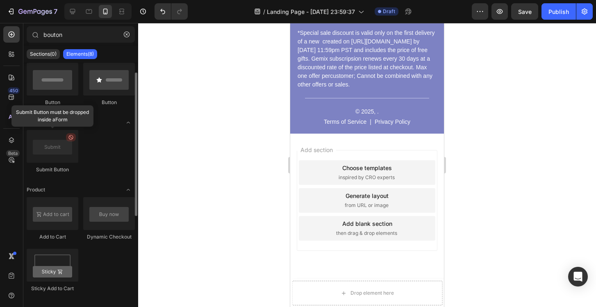
scroll to position [0, 0]
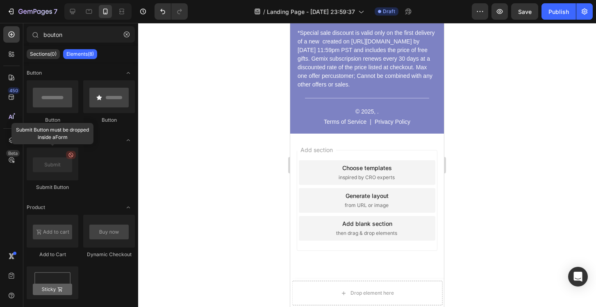
click at [53, 49] on div "Sections(0) Elements(8)" at bounding box center [80, 54] width 115 height 16
click at [52, 58] on div "Sections(0)" at bounding box center [43, 54] width 33 height 10
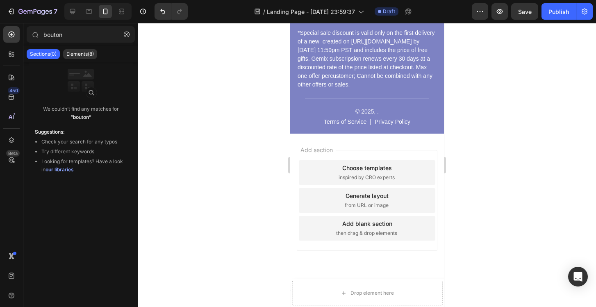
click at [375, 180] on span "inspired by CRO experts" at bounding box center [367, 177] width 56 height 7
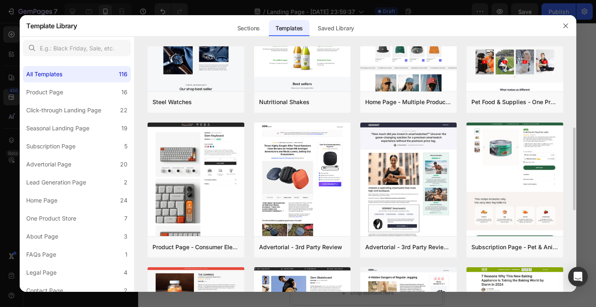
scroll to position [227, 0]
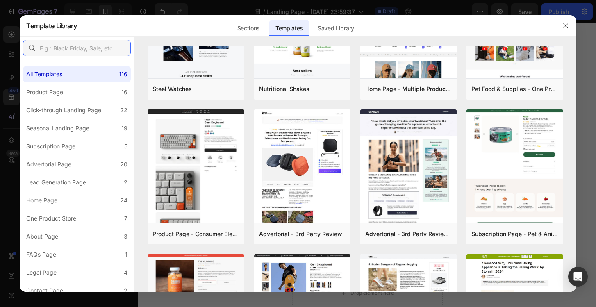
click at [99, 50] on input "text" at bounding box center [77, 48] width 108 height 16
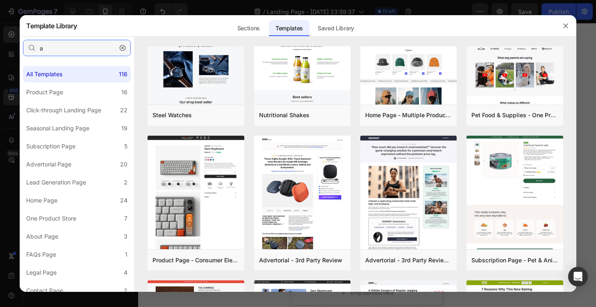
scroll to position [0, 0]
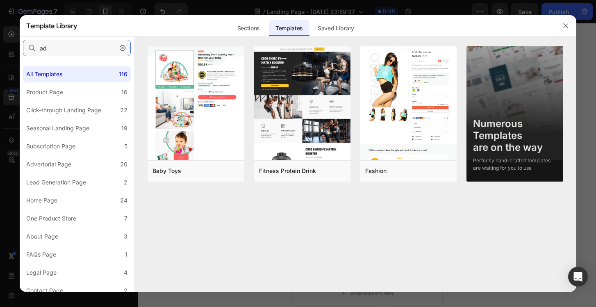
type input "a"
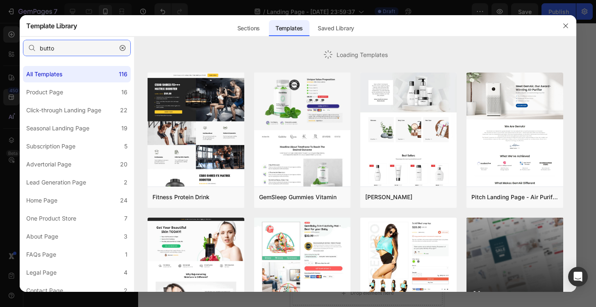
type input "button"
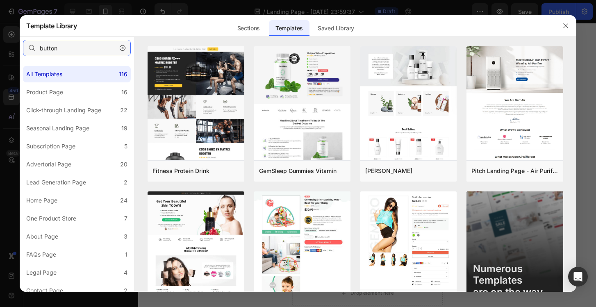
click at [92, 52] on input "button" at bounding box center [77, 48] width 108 height 16
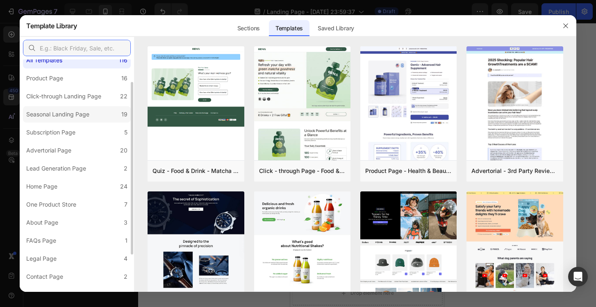
scroll to position [23, 0]
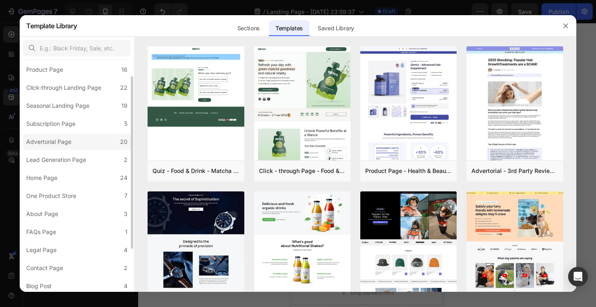
click at [73, 145] on div "Advertorial Page" at bounding box center [50, 142] width 48 height 10
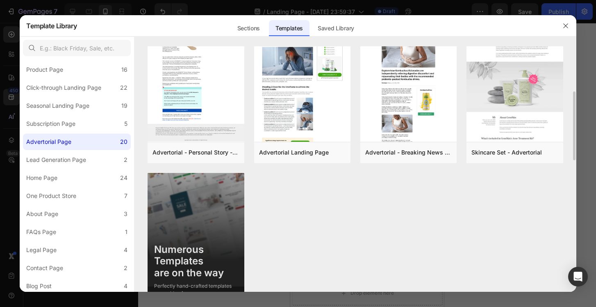
scroll to position [623, 0]
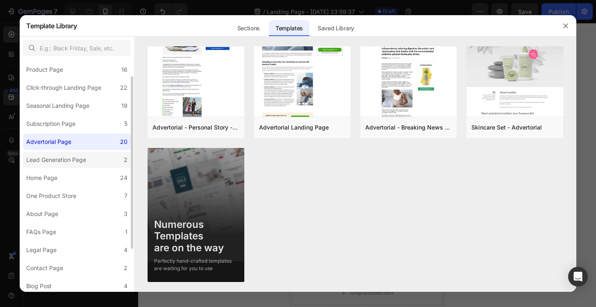
click at [102, 161] on label "Lead Generation Page 2" at bounding box center [77, 160] width 108 height 16
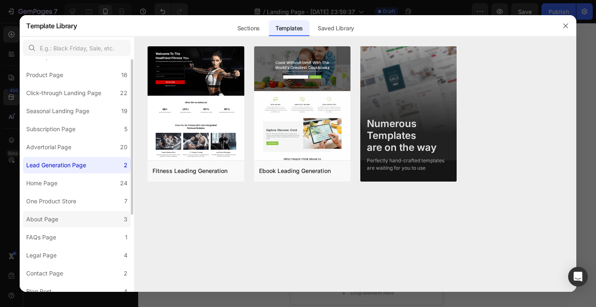
scroll to position [0, 0]
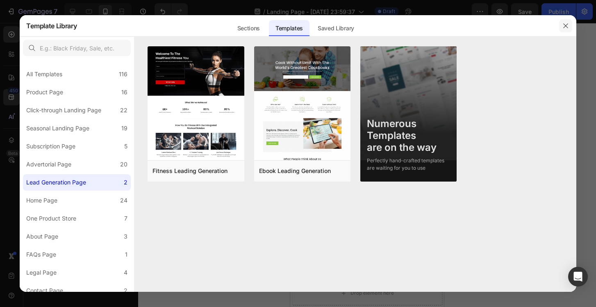
click at [568, 30] on button "button" at bounding box center [565, 25] width 13 height 13
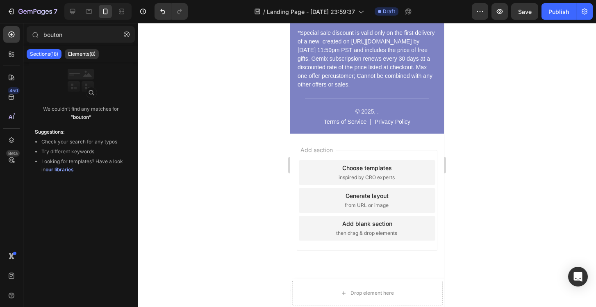
click at [373, 150] on div "Add section Choose templates inspired by CRO experts Generate layout from URL o…" at bounding box center [367, 200] width 141 height 101
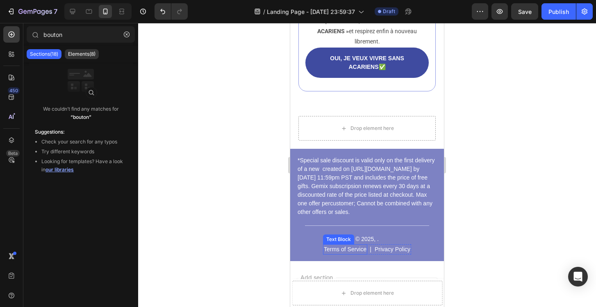
scroll to position [4398, 0]
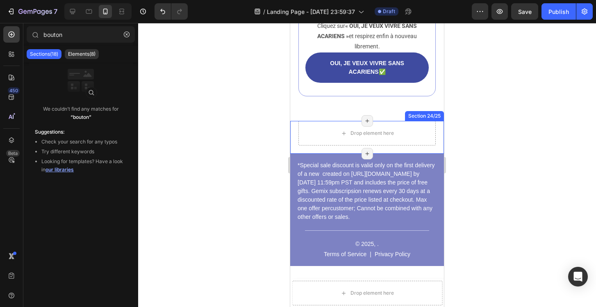
click at [296, 140] on div "Drop element here Section 24/25 Page has reached Shopify’s 25 section-limit Pag…" at bounding box center [367, 137] width 154 height 33
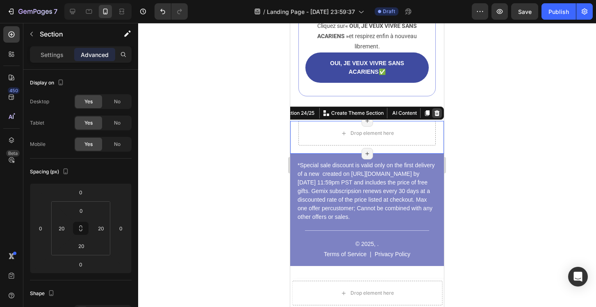
click at [435, 116] on icon at bounding box center [436, 113] width 5 height 6
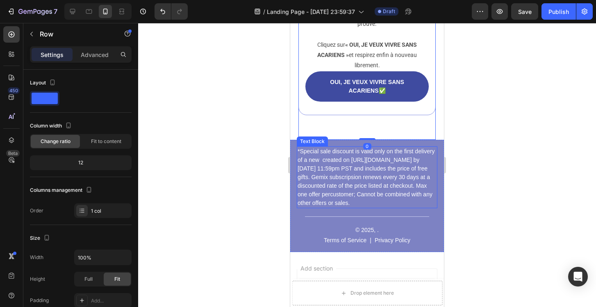
scroll to position [4371, 0]
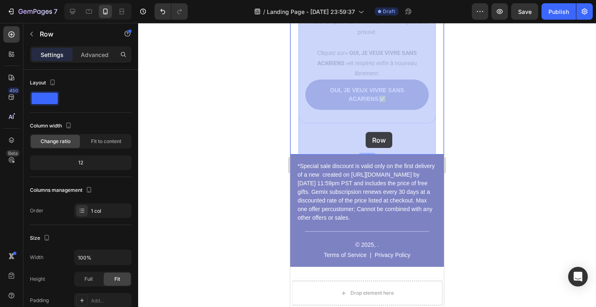
drag, startPoint x: 367, startPoint y: 152, endPoint x: 366, endPoint y: 138, distance: 14.0
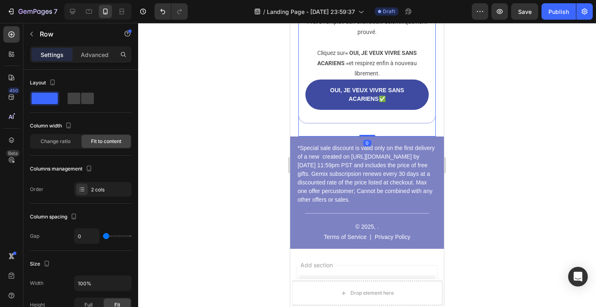
drag, startPoint x: 365, startPoint y: 152, endPoint x: 362, endPoint y: 123, distance: 29.2
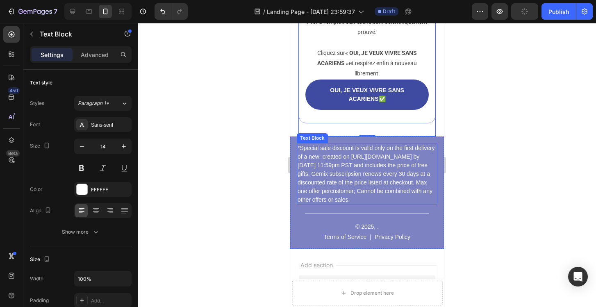
click at [345, 174] on p "*Special sale discount is valid only on the first delivery of a new created on …" at bounding box center [367, 174] width 139 height 60
click at [361, 139] on icon at bounding box center [361, 135] width 7 height 7
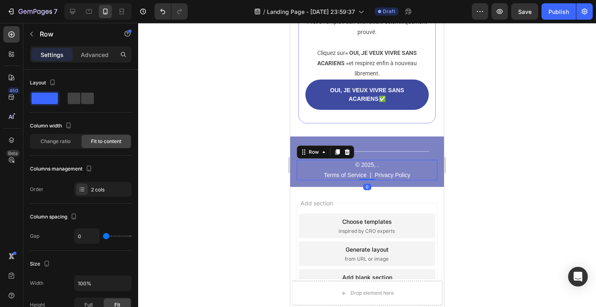
click at [304, 171] on div "© 2025, . Text Block Terms of Service Text Block | Text Block Privacy Policy Te…" at bounding box center [367, 170] width 141 height 20
click at [354, 207] on div "Add section Choose templates inspired by CRO experts Generate layout from URL o…" at bounding box center [367, 265] width 154 height 157
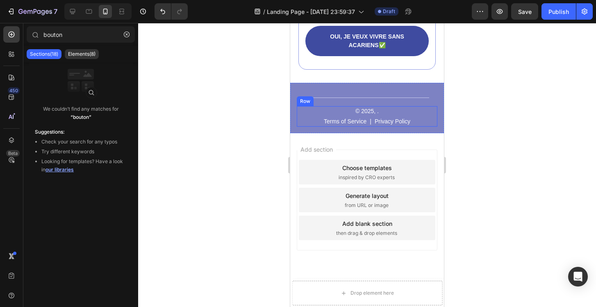
scroll to position [4335, 0]
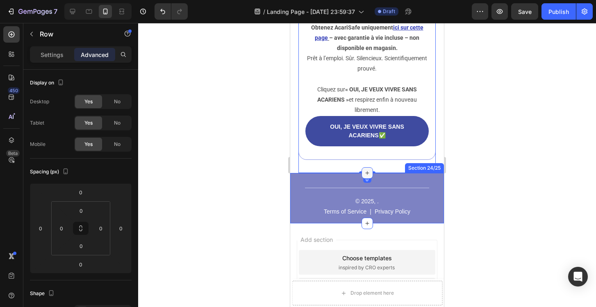
click at [366, 176] on icon at bounding box center [367, 173] width 7 height 7
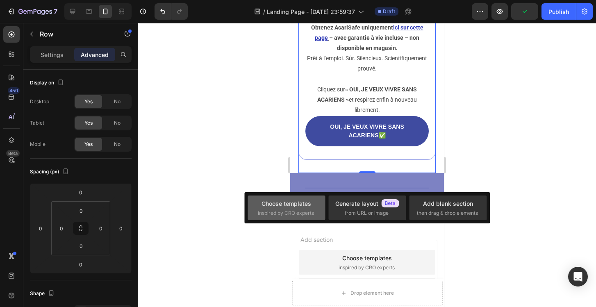
click at [284, 208] on div "Choose templates inspired by CRO experts" at bounding box center [286, 208] width 57 height 18
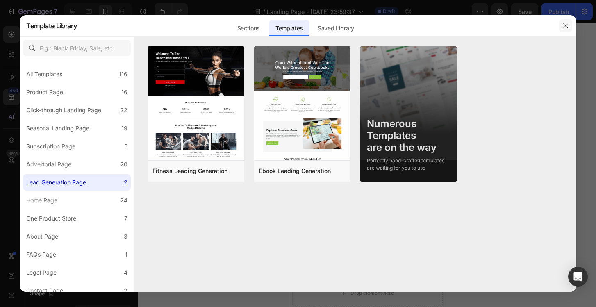
click at [561, 22] on button "button" at bounding box center [565, 25] width 13 height 13
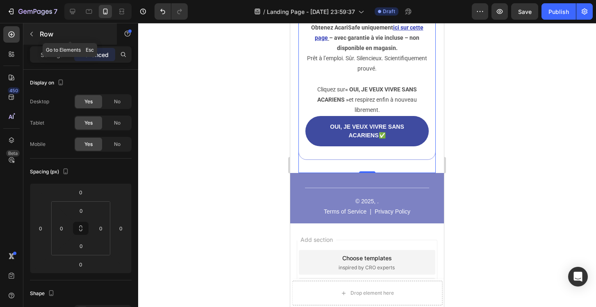
click at [28, 33] on button "button" at bounding box center [31, 33] width 13 height 13
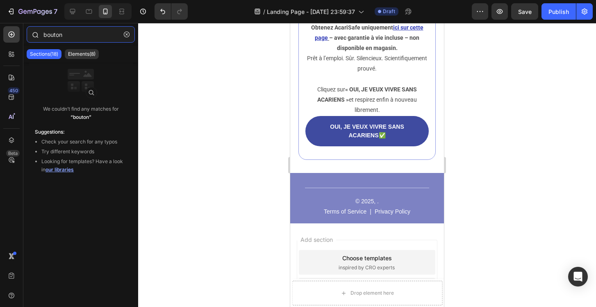
click at [53, 36] on input "bouton" at bounding box center [81, 34] width 108 height 16
click at [52, 53] on p "Sections(18)" at bounding box center [44, 54] width 28 height 7
click at [86, 54] on p "Elements(8)" at bounding box center [81, 54] width 27 height 7
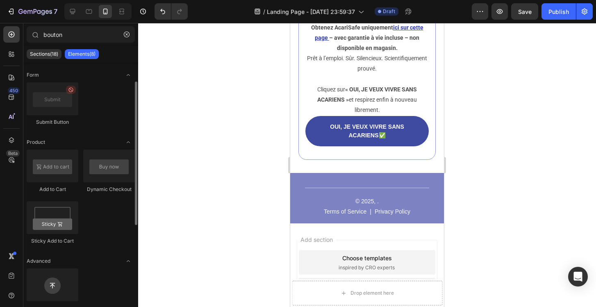
scroll to position [83, 0]
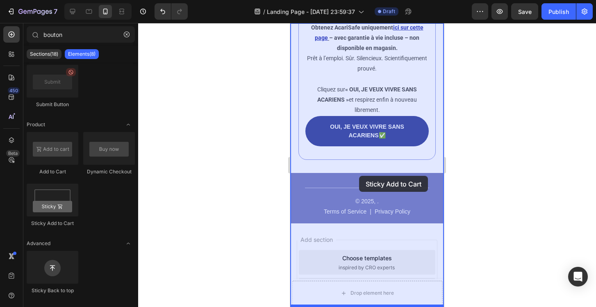
drag, startPoint x: 350, startPoint y: 214, endPoint x: 359, endPoint y: 176, distance: 39.6
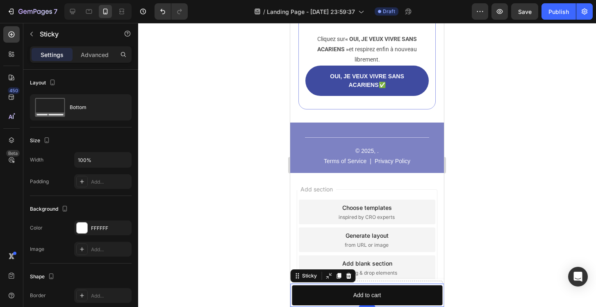
scroll to position [4431, 0]
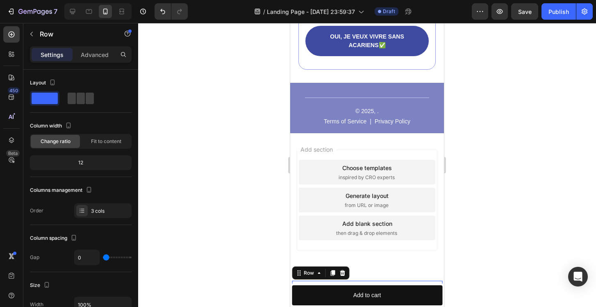
click at [373, 283] on div "Drop element here" at bounding box center [367, 293] width 150 height 25
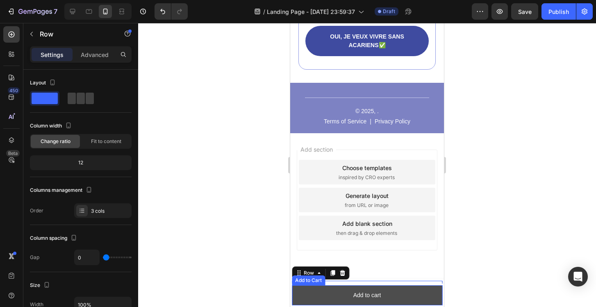
click at [396, 294] on button "Add to cart" at bounding box center [367, 295] width 150 height 20
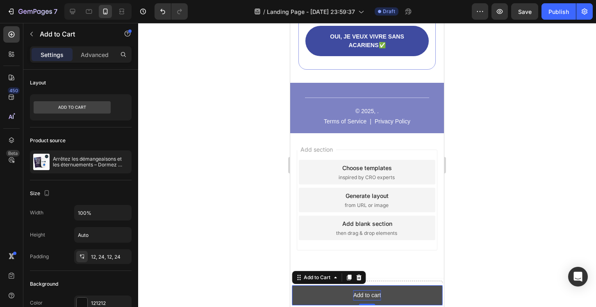
click at [370, 296] on div "Add to cart" at bounding box center [367, 295] width 28 height 10
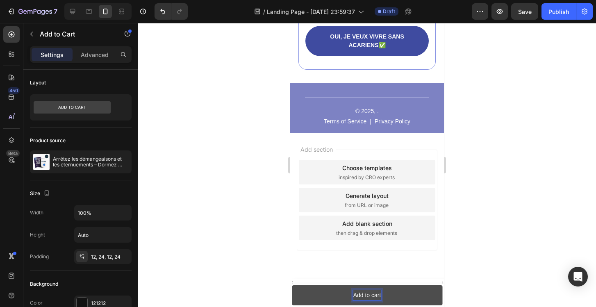
click at [370, 296] on p "Add to cart" at bounding box center [367, 295] width 28 height 10
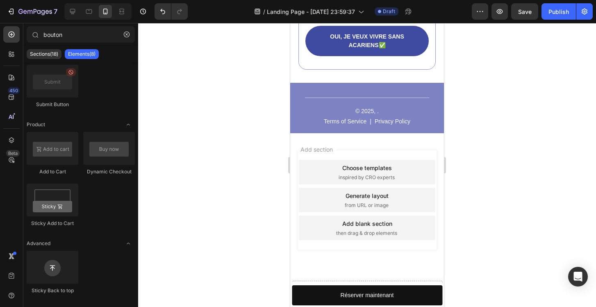
click at [314, 247] on div "Add section Choose templates inspired by CRO experts Generate layout from URL o…" at bounding box center [367, 200] width 141 height 101
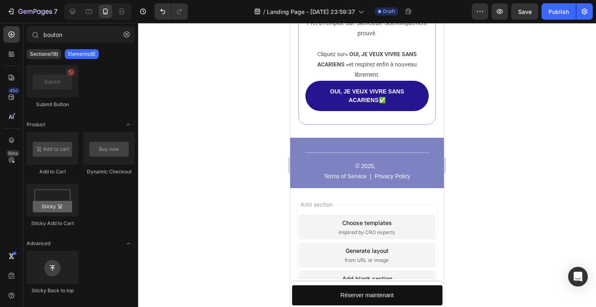
scroll to position [4359, 0]
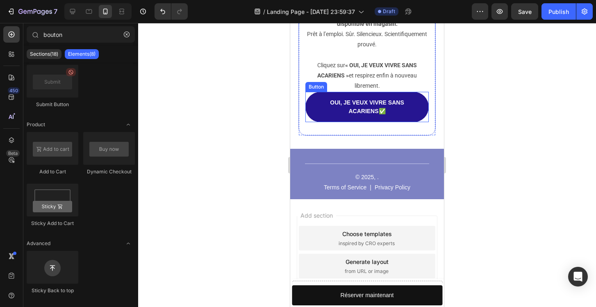
click at [318, 115] on link "OUI, JE VEUX VIVRE SANS ACARIENS ✅" at bounding box center [366, 107] width 123 height 30
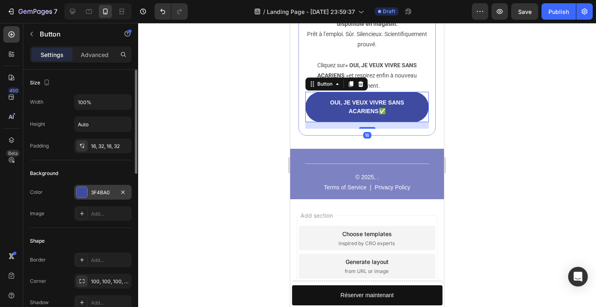
click at [105, 192] on div "3F4BA0" at bounding box center [103, 192] width 24 height 7
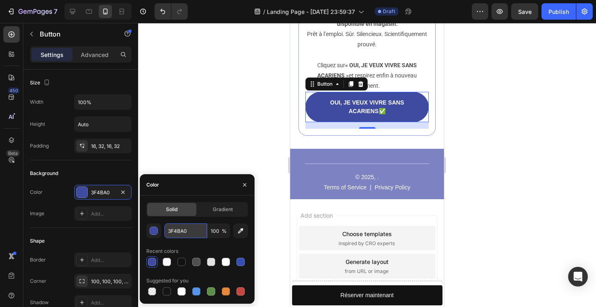
click at [179, 231] on input "3F4BA0" at bounding box center [185, 230] width 43 height 15
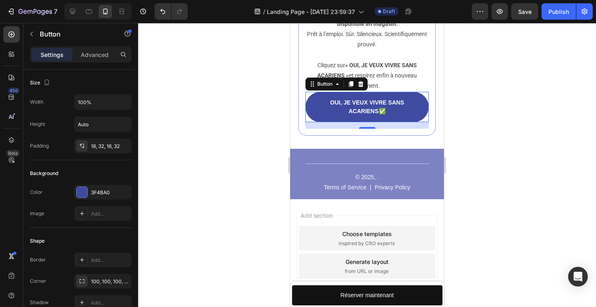
click at [212, 101] on div at bounding box center [367, 165] width 458 height 284
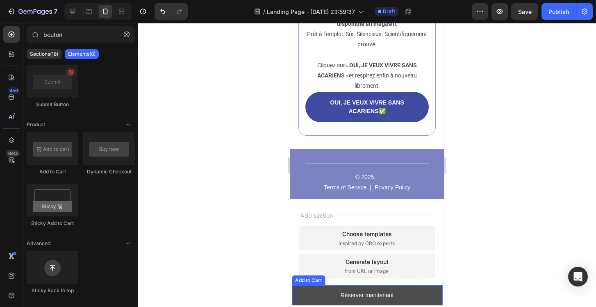
click at [314, 295] on button "Réserver maintenant" at bounding box center [367, 295] width 150 height 20
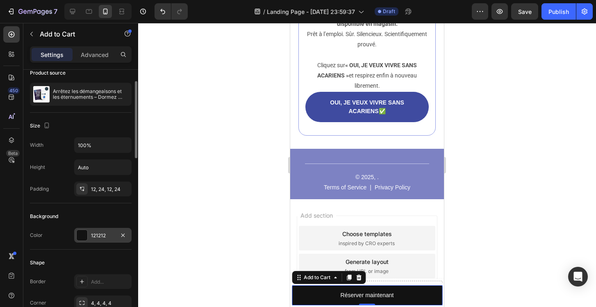
scroll to position [79, 0]
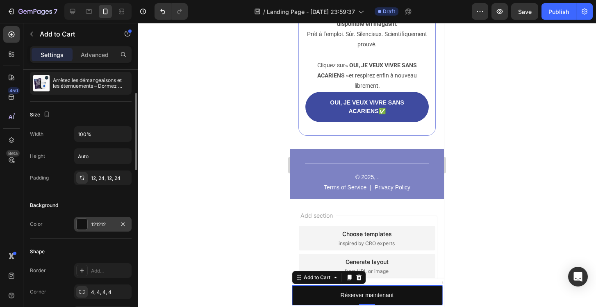
click at [105, 223] on div "121212" at bounding box center [103, 224] width 24 height 7
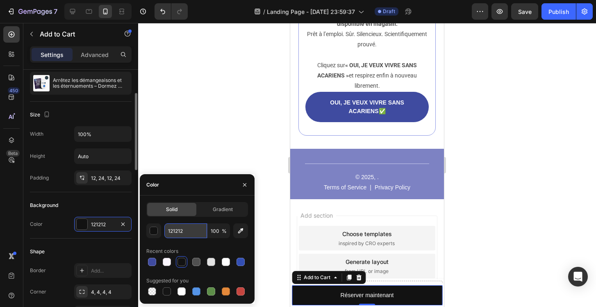
click at [177, 232] on input "121212" at bounding box center [185, 230] width 43 height 15
paste input "3F4BA0"
type input "3F4BA0"
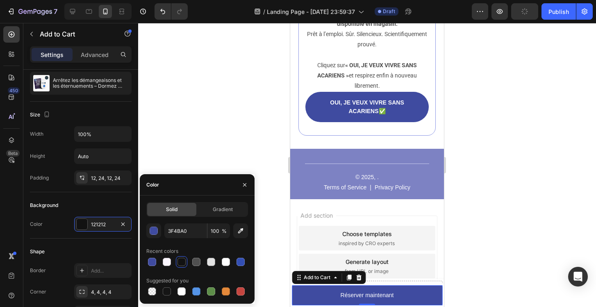
click at [191, 123] on div at bounding box center [367, 165] width 458 height 284
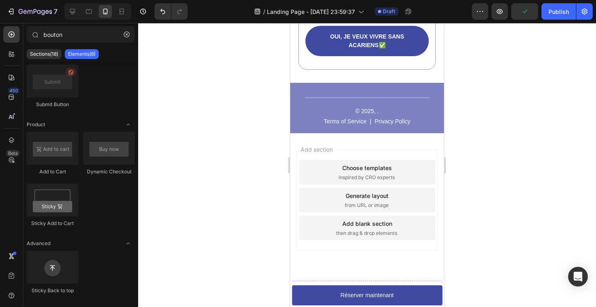
scroll to position [4393, 0]
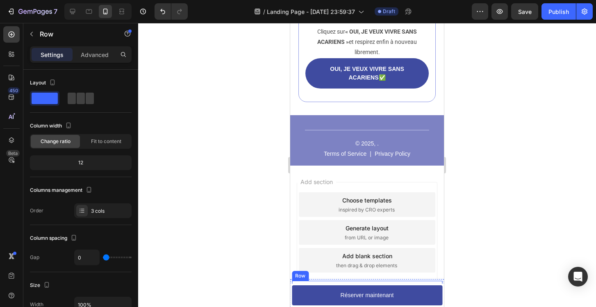
click at [339, 283] on div "Drop element here" at bounding box center [367, 293] width 150 height 25
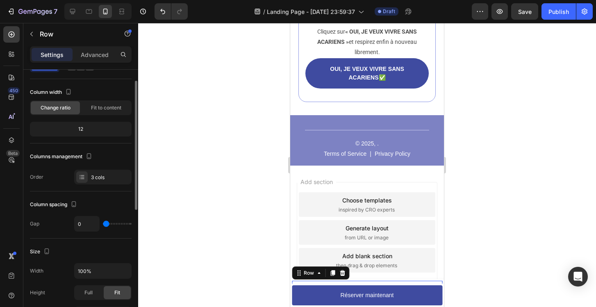
scroll to position [0, 0]
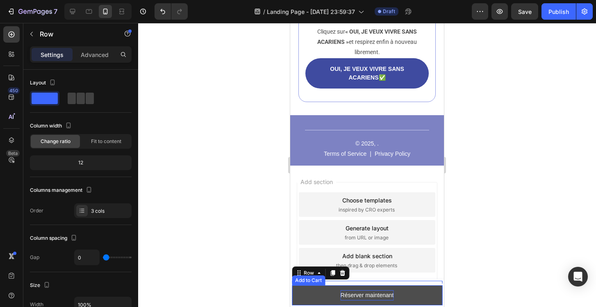
click at [353, 299] on p "Réserver maintenant" at bounding box center [367, 295] width 53 height 10
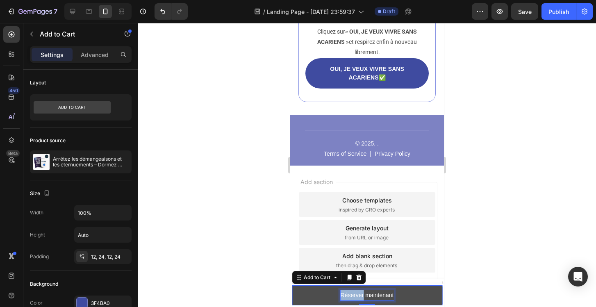
click at [353, 299] on p "Réserver maintenant" at bounding box center [367, 295] width 53 height 10
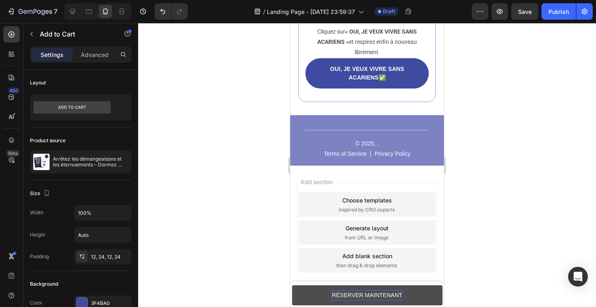
click at [216, 234] on div at bounding box center [367, 165] width 458 height 284
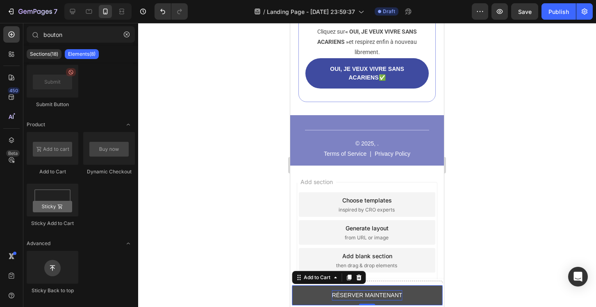
click at [367, 293] on p "RÉSERVER MAINTENANT" at bounding box center [367, 295] width 70 height 10
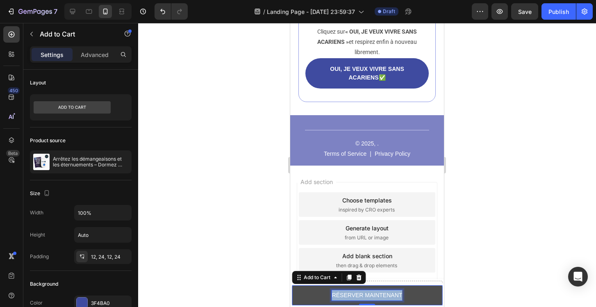
click at [367, 293] on p "RÉSERVER MAINTENANT" at bounding box center [367, 295] width 70 height 10
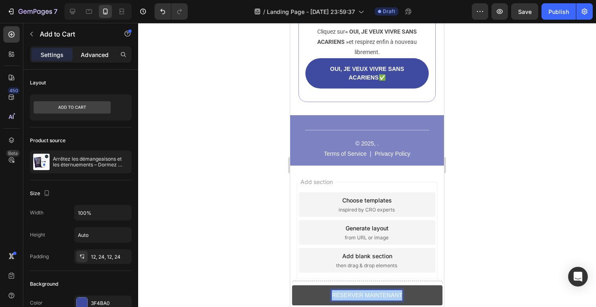
click at [95, 57] on p "Advanced" at bounding box center [95, 54] width 28 height 9
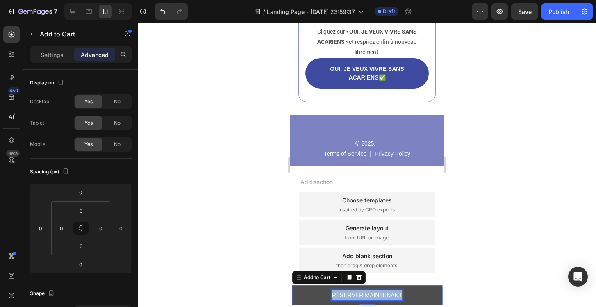
click at [346, 295] on p "RÉSERVER MAINTENANT" at bounding box center [367, 295] width 70 height 10
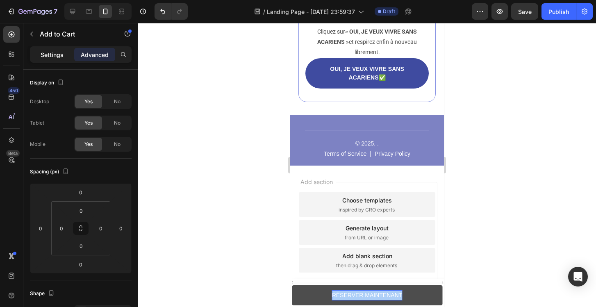
click at [58, 60] on div "Settings" at bounding box center [52, 54] width 41 height 13
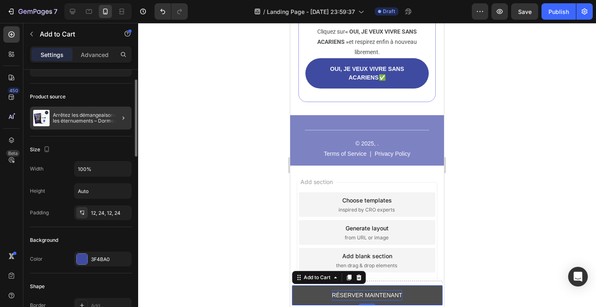
scroll to position [41, 0]
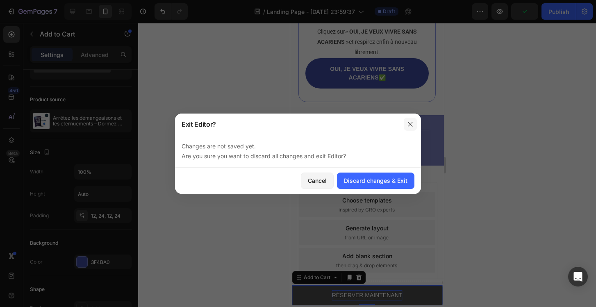
click at [411, 123] on icon "button" at bounding box center [410, 124] width 7 height 7
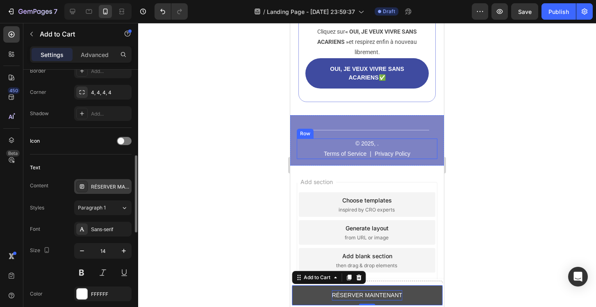
scroll to position [291, 0]
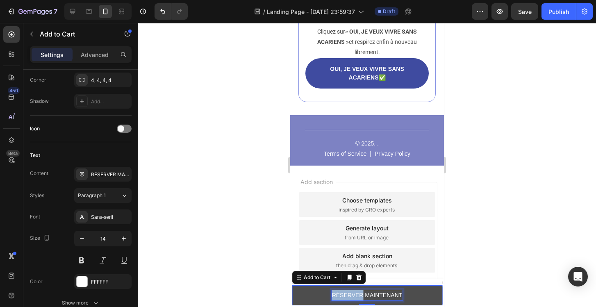
click at [350, 296] on p "RÉSERVER MAINTENANT" at bounding box center [367, 295] width 70 height 10
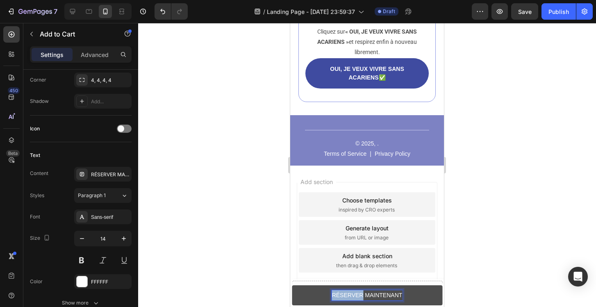
click at [350, 296] on p "RÉSERVER MAINTENANT" at bounding box center [367, 295] width 70 height 10
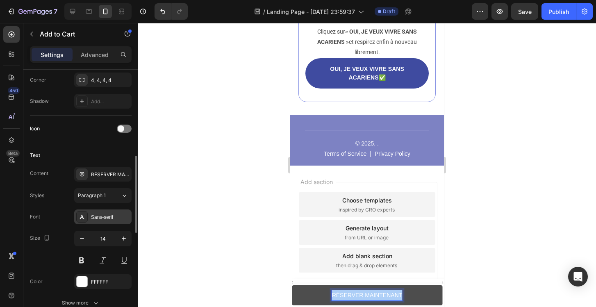
click at [104, 211] on div "Sans-serif" at bounding box center [102, 216] width 57 height 15
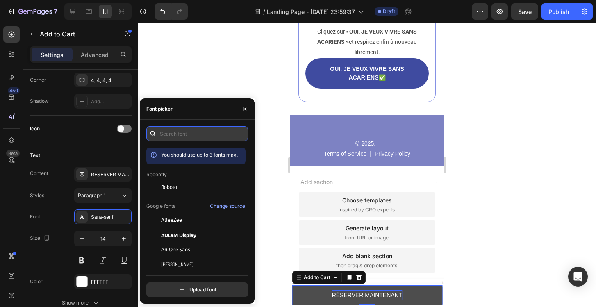
click at [171, 134] on input "text" at bounding box center [197, 133] width 102 height 15
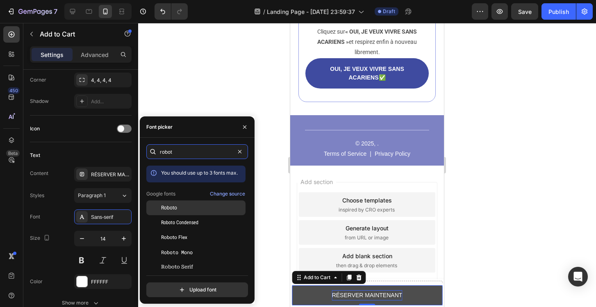
type input "robot"
click at [180, 205] on div "Roboto" at bounding box center [202, 207] width 83 height 7
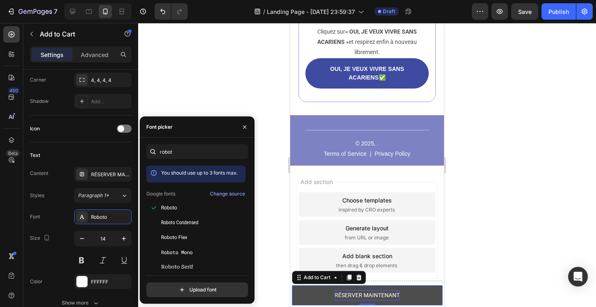
click at [211, 104] on div at bounding box center [367, 165] width 458 height 284
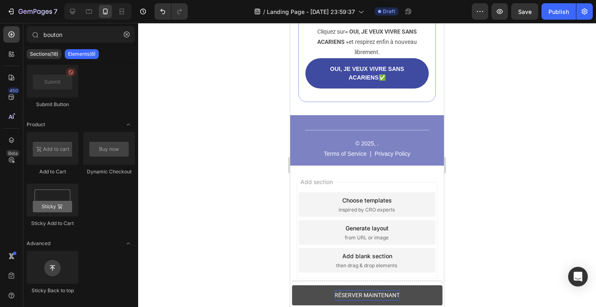
click at [294, 218] on div "Add section Choose templates inspired by CRO experts Generate layout from URL o…" at bounding box center [367, 244] width 154 height 157
click at [314, 212] on div "Choose templates inspired by CRO experts" at bounding box center [367, 204] width 136 height 25
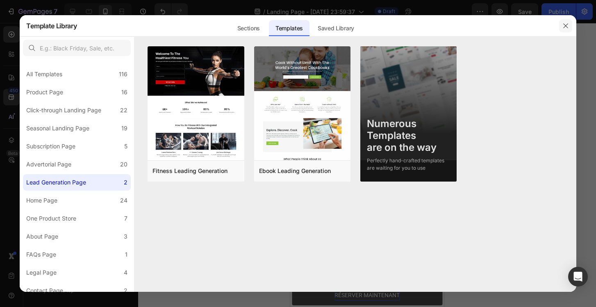
click at [568, 28] on icon "button" at bounding box center [565, 26] width 7 height 7
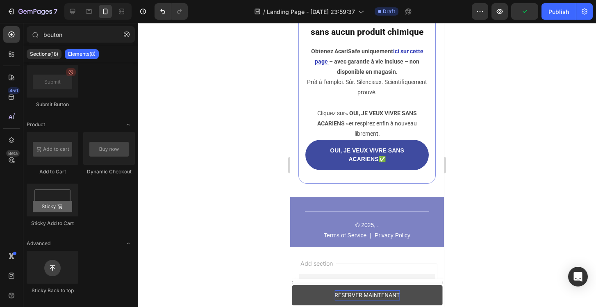
scroll to position [4272, 0]
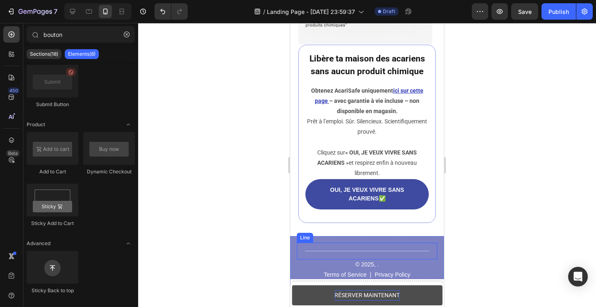
click at [297, 250] on div "Title Line" at bounding box center [367, 251] width 141 height 17
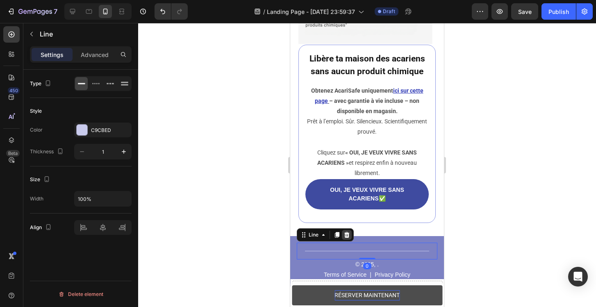
click at [349, 238] on icon at bounding box center [346, 235] width 7 height 7
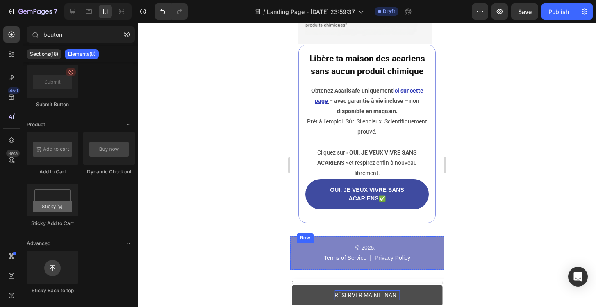
click at [309, 250] on div "© 2025, . Text Block Terms of Service Text Block | Text Block Privacy Policy Te…" at bounding box center [367, 253] width 141 height 20
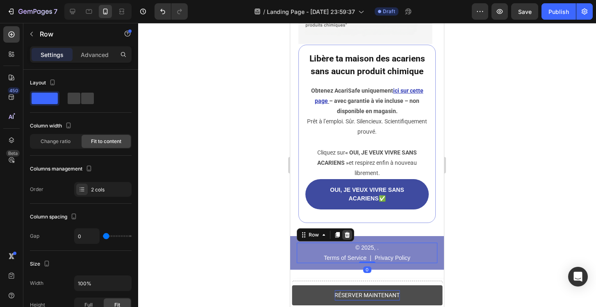
click at [348, 238] on icon at bounding box center [347, 235] width 5 height 6
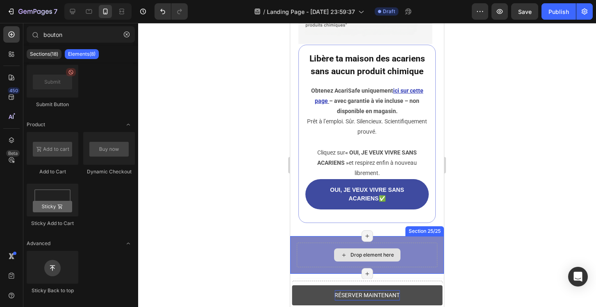
click at [323, 253] on div "Drop element here" at bounding box center [367, 255] width 141 height 25
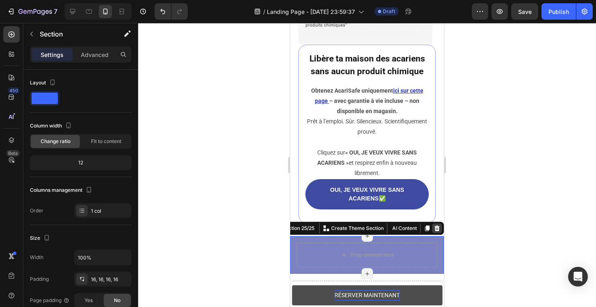
click at [439, 231] on div at bounding box center [437, 228] width 10 height 10
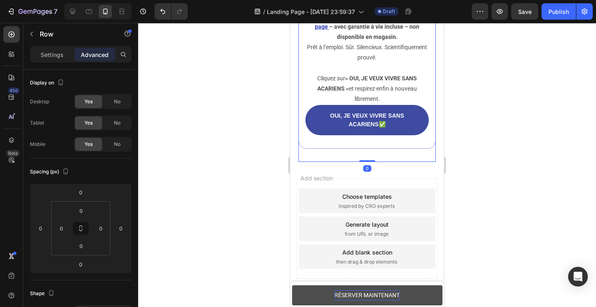
scroll to position [4358, 0]
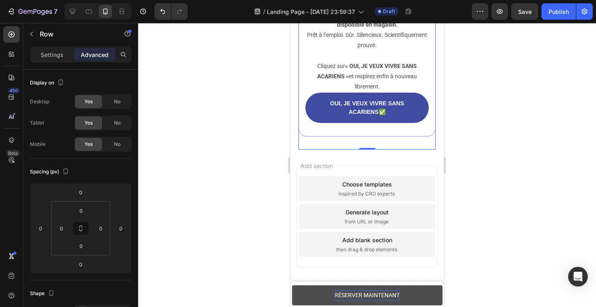
click at [302, 187] on div "Choose templates inspired by CRO experts" at bounding box center [367, 188] width 136 height 25
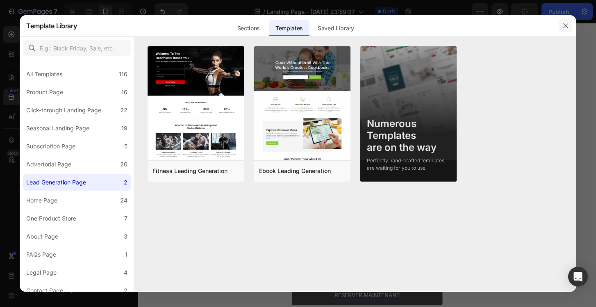
scroll to position [0, 0]
click at [564, 23] on icon "button" at bounding box center [565, 26] width 7 height 7
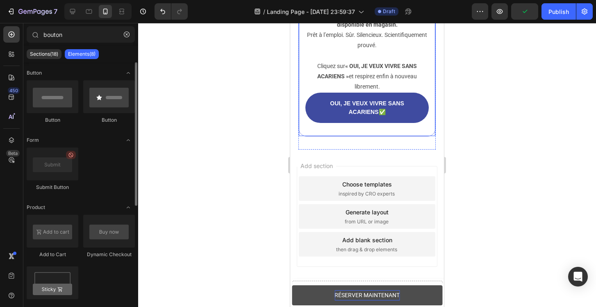
click at [400, 137] on div "Libère ta maison des acariens sans aucun produit chimique Heading Obtenez Acari…" at bounding box center [366, 47] width 137 height 179
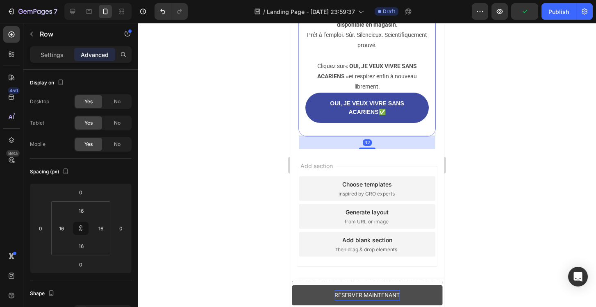
click at [371, 149] on div "32" at bounding box center [367, 142] width 136 height 13
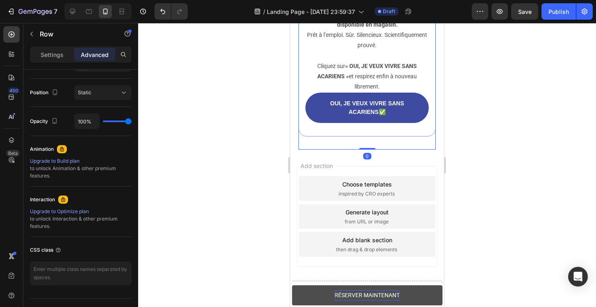
drag, startPoint x: 368, startPoint y: 155, endPoint x: 365, endPoint y: 148, distance: 8.3
click at [398, 156] on div "Add section Choose templates inspired by CRO experts Generate layout from URL o…" at bounding box center [367, 228] width 154 height 157
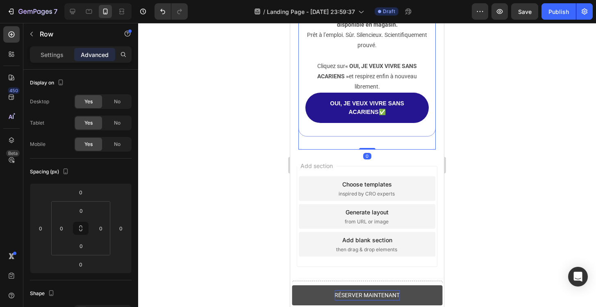
drag, startPoint x: 367, startPoint y: 155, endPoint x: 366, endPoint y: 126, distance: 28.7
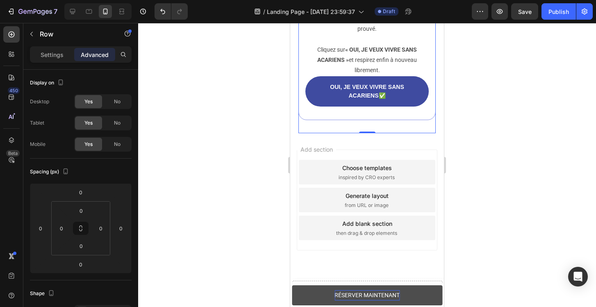
scroll to position [4381, 0]
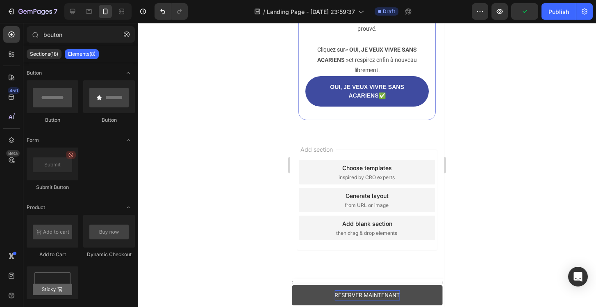
click at [294, 175] on div "Add section Choose templates inspired by CRO experts Generate layout from URL o…" at bounding box center [367, 211] width 154 height 157
click at [304, 175] on div "Choose templates inspired by CRO experts" at bounding box center [367, 172] width 136 height 25
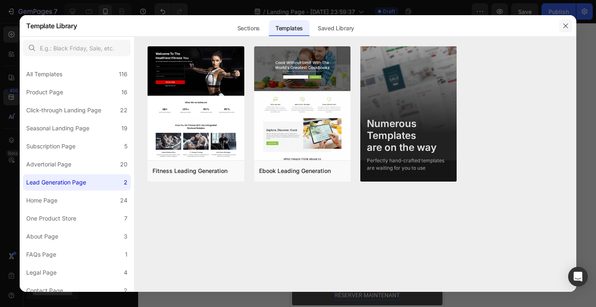
click at [564, 27] on icon "button" at bounding box center [565, 26] width 7 height 7
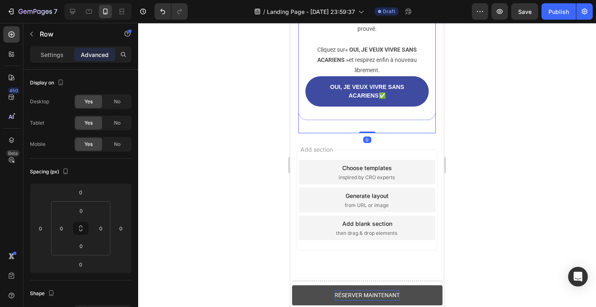
drag, startPoint x: 368, startPoint y: 132, endPoint x: 360, endPoint y: 113, distance: 20.9
click at [35, 32] on button "button" at bounding box center [31, 33] width 13 height 13
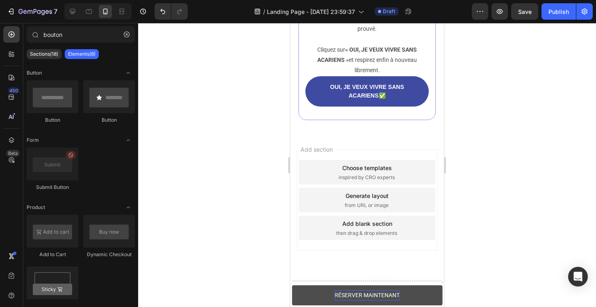
click at [246, 86] on div at bounding box center [367, 165] width 458 height 284
click at [386, 260] on div "Add section Choose templates inspired by CRO experts Generate layout from URL o…" at bounding box center [367, 211] width 154 height 157
click at [412, 225] on div "Add blank section then drag & drop elements" at bounding box center [367, 228] width 136 height 25
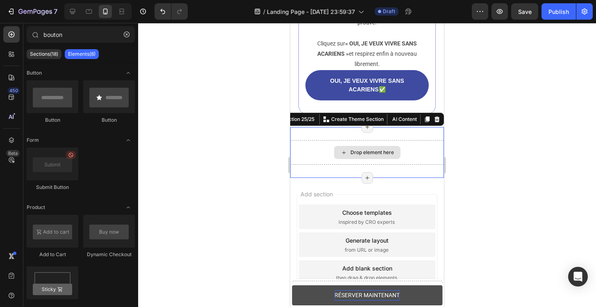
click at [403, 164] on div "Drop element here" at bounding box center [367, 152] width 154 height 25
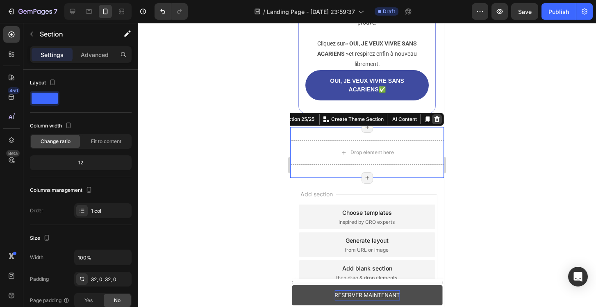
click at [438, 122] on icon at bounding box center [436, 119] width 5 height 6
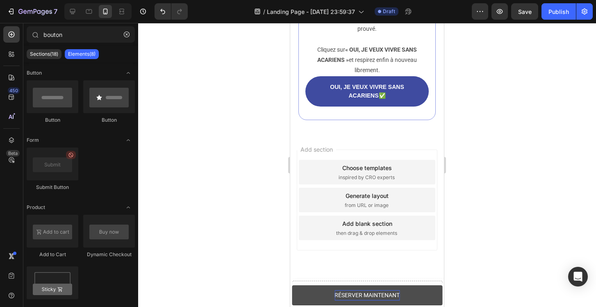
click at [405, 148] on div "Add section Choose templates inspired by CRO experts Generate layout from URL o…" at bounding box center [367, 211] width 154 height 157
click at [377, 150] on div "Add section Choose templates inspired by CRO experts Generate layout from URL o…" at bounding box center [367, 200] width 141 height 101
click at [309, 153] on span "Add section" at bounding box center [316, 149] width 39 height 9
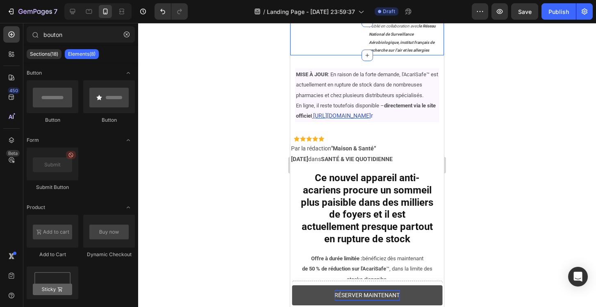
scroll to position [78, 0]
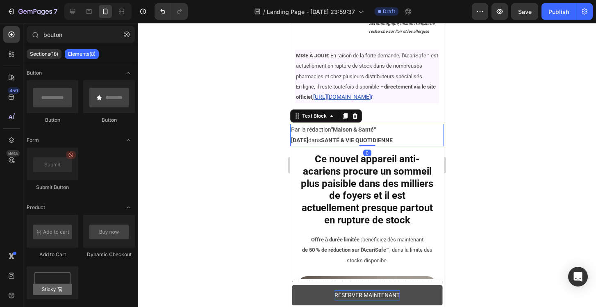
click at [308, 142] on strong "Juillet 2025" at bounding box center [299, 140] width 17 height 7
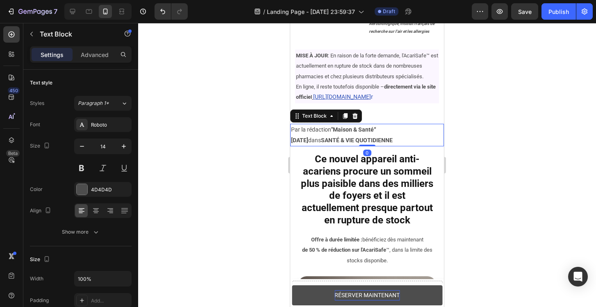
click at [308, 142] on strong "Juillet 2025" at bounding box center [299, 140] width 17 height 7
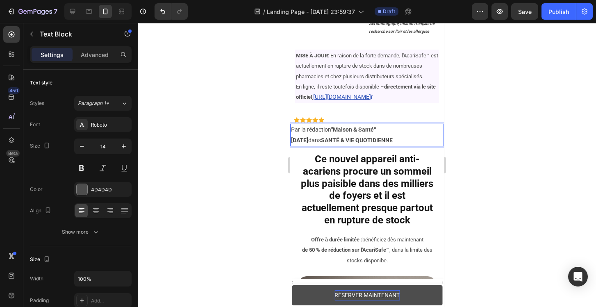
click at [478, 149] on div at bounding box center [367, 165] width 458 height 284
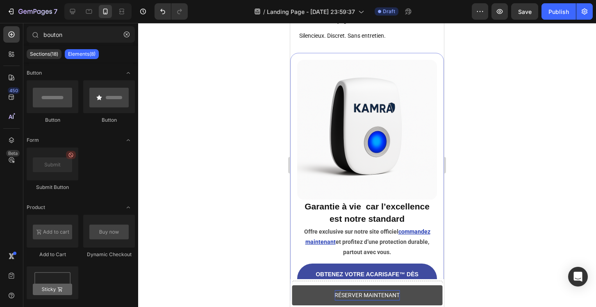
scroll to position [2160, 0]
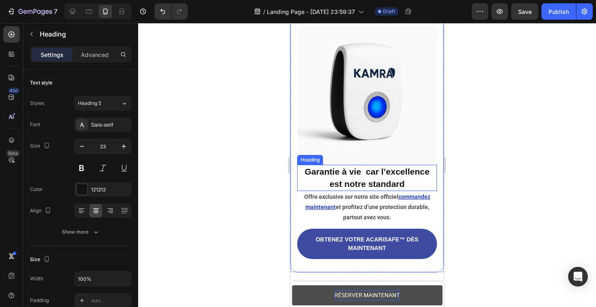
click at [365, 172] on strong "Garantie à vie car l’excellence est notre standard" at bounding box center [367, 178] width 125 height 22
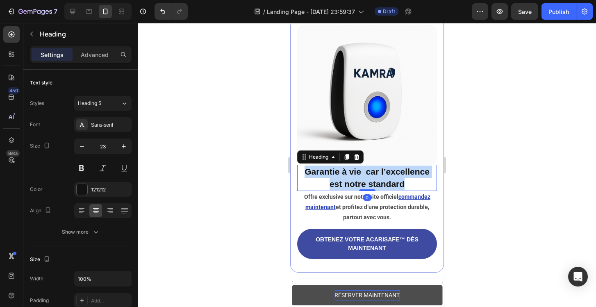
click at [365, 172] on strong "Garantie à vie car l’excellence est notre standard" at bounding box center [367, 178] width 125 height 22
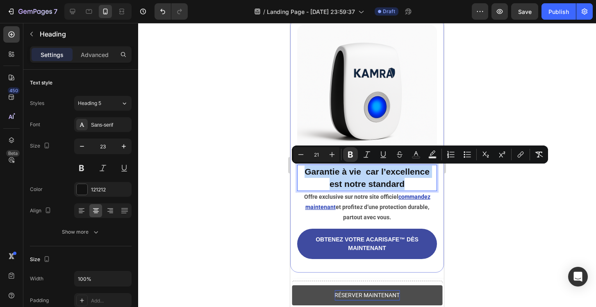
click at [365, 172] on strong "Garantie à vie car l’excellence est notre standard" at bounding box center [367, 178] width 125 height 22
click at [368, 174] on strong "Garantie à vie car l’excellence est notre standard" at bounding box center [367, 178] width 125 height 22
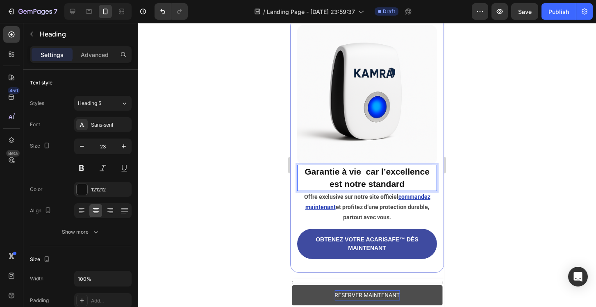
click at [366, 171] on strong "Garantie à vie car l’excellence est notre standard" at bounding box center [367, 178] width 125 height 22
click at [516, 164] on div at bounding box center [367, 165] width 458 height 284
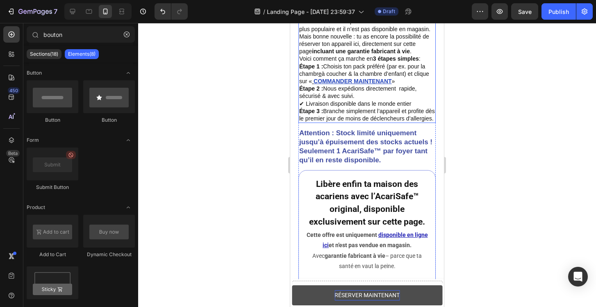
scroll to position [3162, 0]
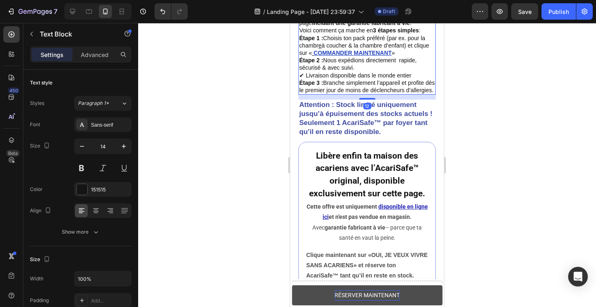
click at [483, 129] on div at bounding box center [367, 165] width 458 height 284
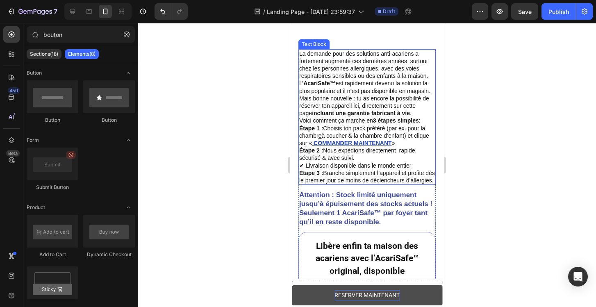
scroll to position [3226, 0]
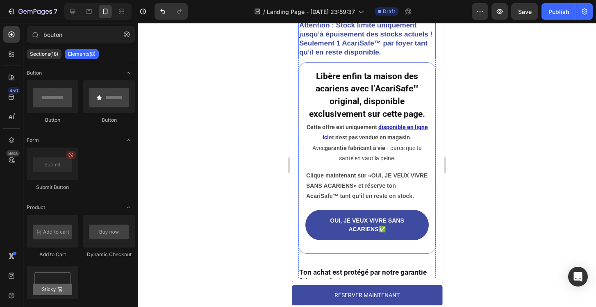
scroll to position [3428, 0]
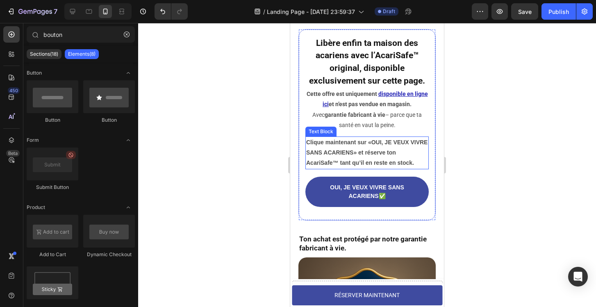
click at [389, 158] on strong "» et réserve ton AcariSafe™ tant qu’il en reste en stock." at bounding box center [360, 157] width 108 height 17
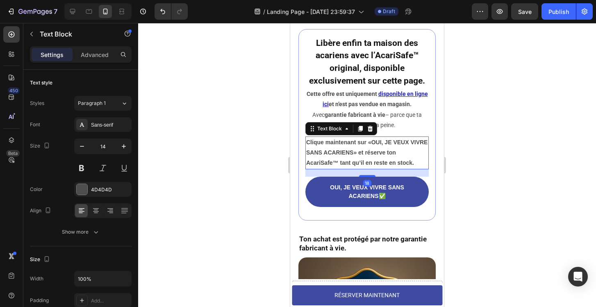
click at [389, 158] on strong "» et réserve ton AcariSafe™ tant qu’il en reste en stock." at bounding box center [360, 157] width 108 height 17
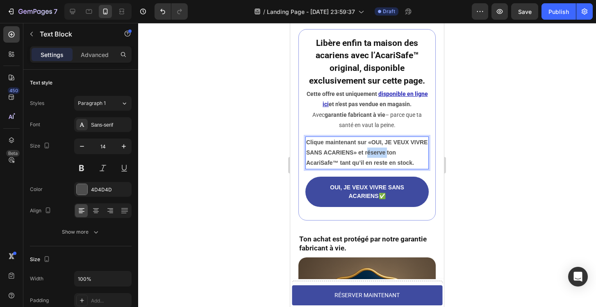
click at [389, 158] on strong "» et réserve ton AcariSafe™ tant qu’il en reste en stock." at bounding box center [360, 157] width 108 height 17
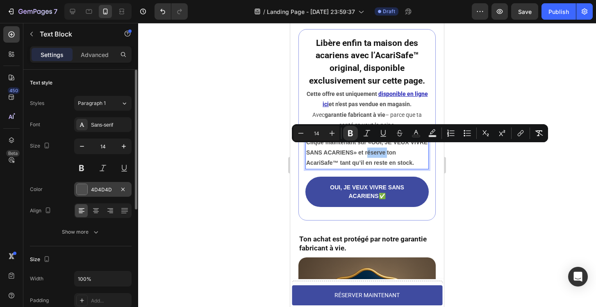
click at [110, 189] on div "4D4D4D" at bounding box center [103, 189] width 24 height 7
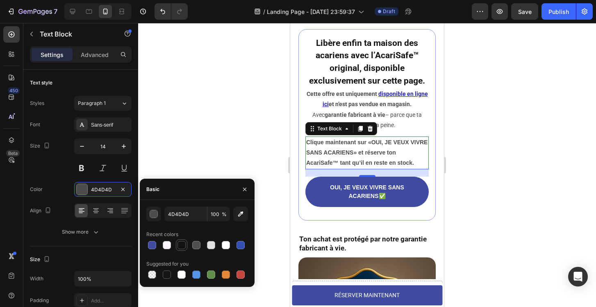
click at [182, 246] on div at bounding box center [181, 245] width 8 height 8
type input "121212"
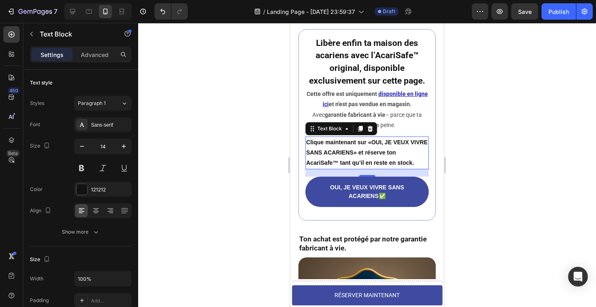
click at [184, 155] on div at bounding box center [367, 165] width 458 height 284
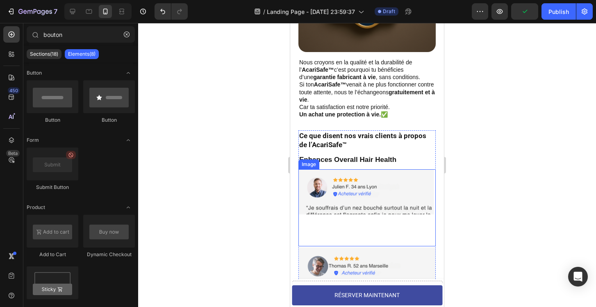
scroll to position [3783, 0]
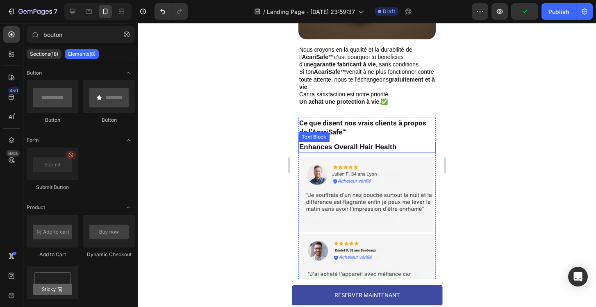
click at [386, 152] on p "Enhances Overall Hair Health" at bounding box center [367, 147] width 136 height 9
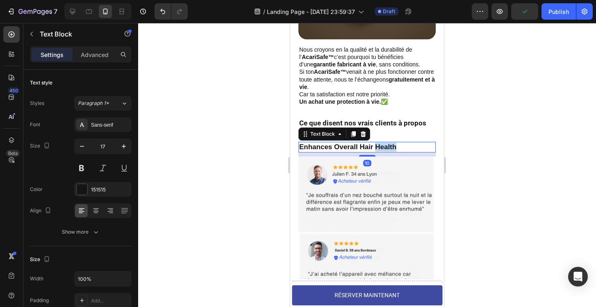
click at [386, 152] on p "Enhances Overall Hair Health" at bounding box center [367, 147] width 136 height 9
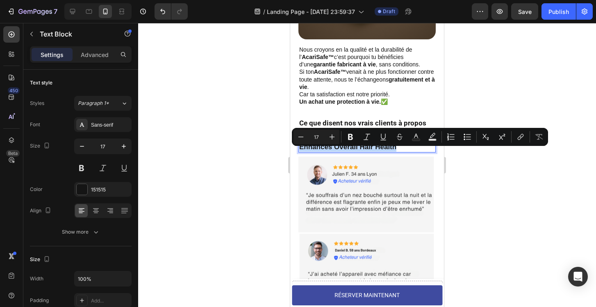
click at [434, 152] on p "Enhances Overall Hair Health" at bounding box center [367, 147] width 136 height 9
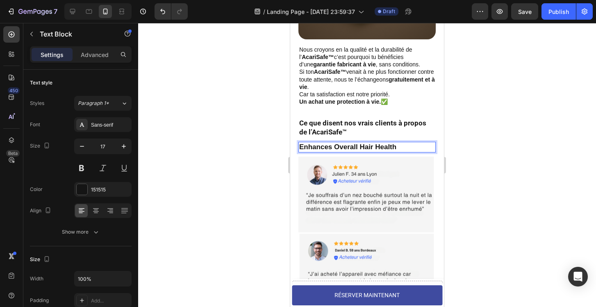
click at [426, 152] on p "Enhances Overall Hair Health" at bounding box center [367, 147] width 136 height 9
click at [415, 152] on p "Enhances Overall Hair Health" at bounding box center [367, 147] width 136 height 9
click at [416, 136] on p "Ce que disent nos vrais clients à propos de l’AcariSafe™" at bounding box center [367, 127] width 136 height 18
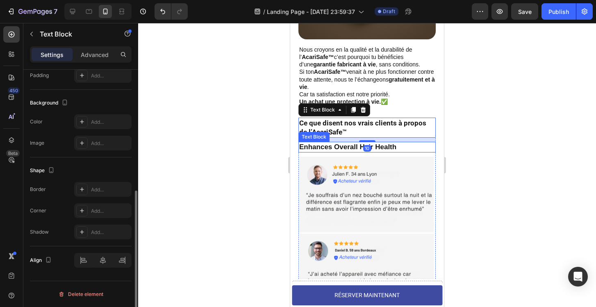
click at [414, 150] on p "Enhances Overall Hair Health" at bounding box center [367, 147] width 136 height 9
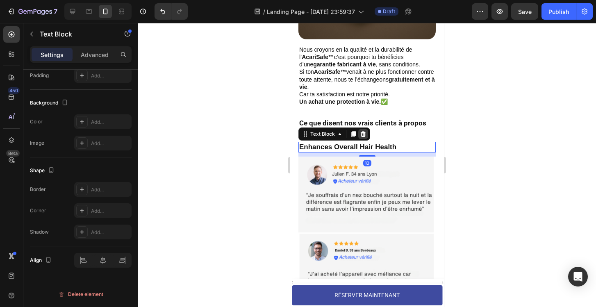
click at [364, 136] on icon at bounding box center [363, 134] width 5 height 6
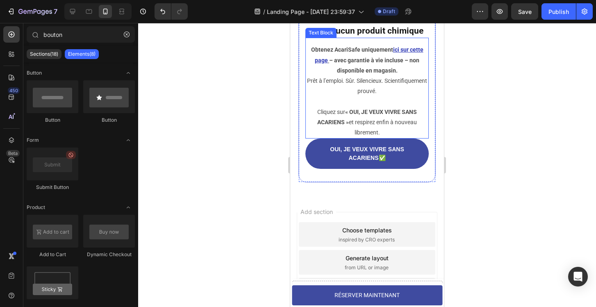
scroll to position [4298, 0]
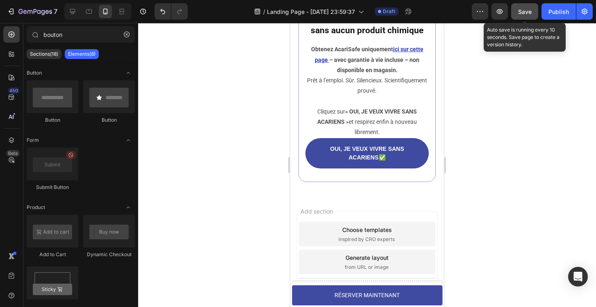
click at [524, 11] on span "Save" at bounding box center [525, 11] width 14 height 7
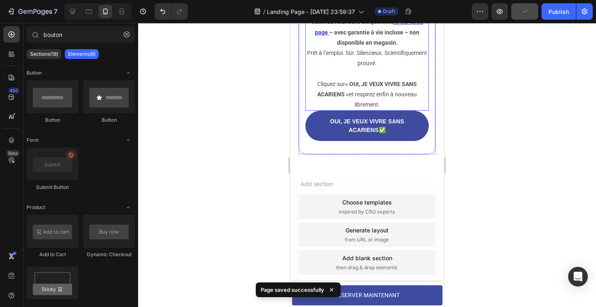
scroll to position [4366, 0]
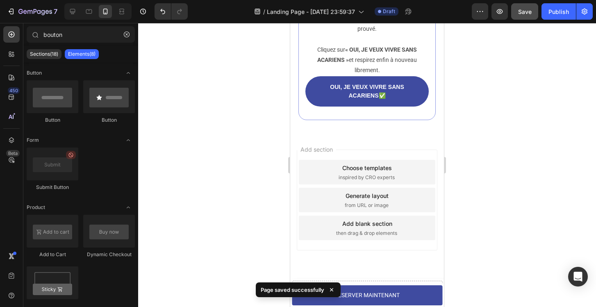
click at [435, 173] on div "Choose templates inspired by CRO experts" at bounding box center [367, 172] width 136 height 25
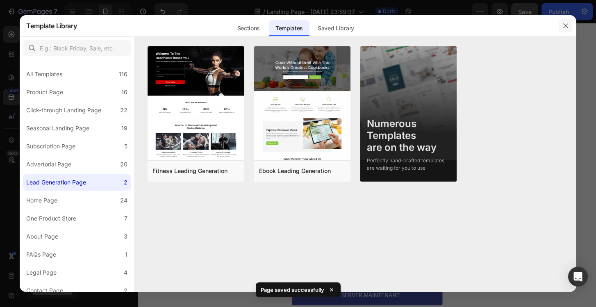
click at [566, 25] on icon "button" at bounding box center [565, 26] width 7 height 7
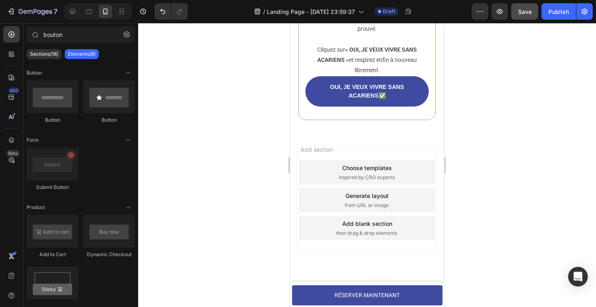
click at [302, 155] on div "Add section Choose templates inspired by CRO experts Generate layout from URL o…" at bounding box center [367, 200] width 141 height 101
drag, startPoint x: 302, startPoint y: 155, endPoint x: 396, endPoint y: 209, distance: 108.7
click at [389, 205] on div "Add section Choose templates inspired by CRO experts Generate layout from URL o…" at bounding box center [367, 200] width 141 height 101
click at [409, 248] on div "Add section Choose templates inspired by CRO experts Generate layout from URL o…" at bounding box center [367, 200] width 141 height 101
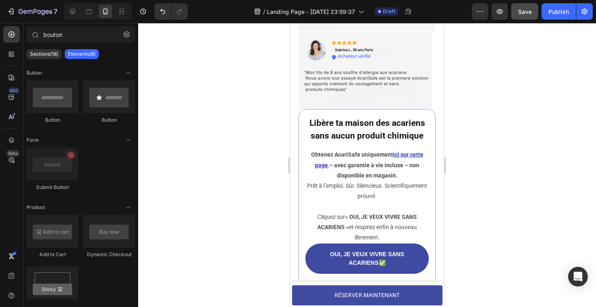
scroll to position [4122, 0]
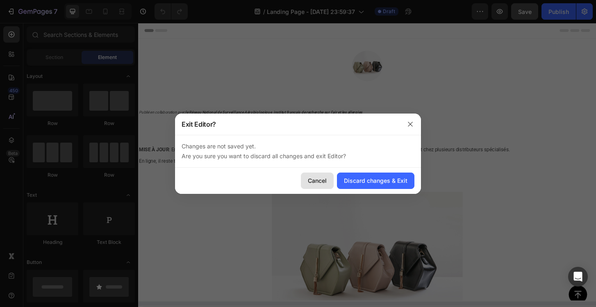
click at [310, 180] on div "Cancel" at bounding box center [317, 180] width 19 height 9
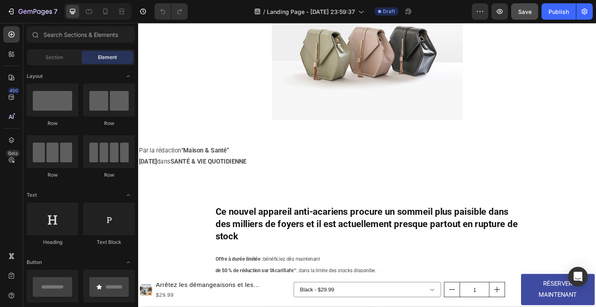
scroll to position [184, 0]
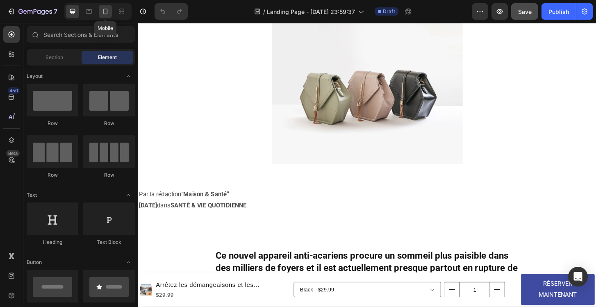
click at [105, 14] on icon at bounding box center [105, 12] width 5 height 6
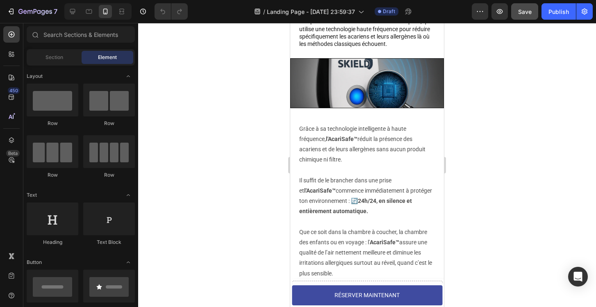
scroll to position [809, 0]
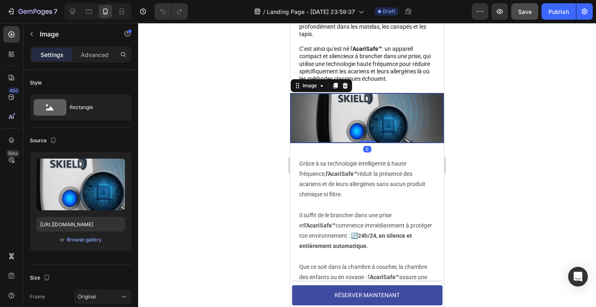
click at [351, 116] on img at bounding box center [367, 117] width 153 height 49
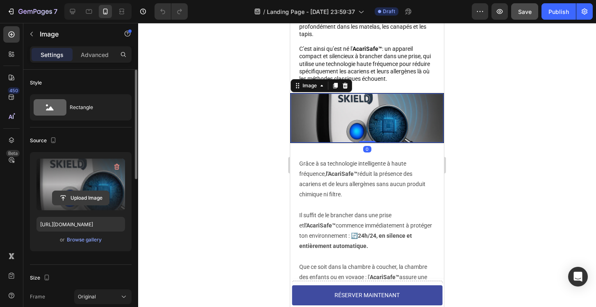
click at [94, 194] on input "file" at bounding box center [80, 198] width 57 height 14
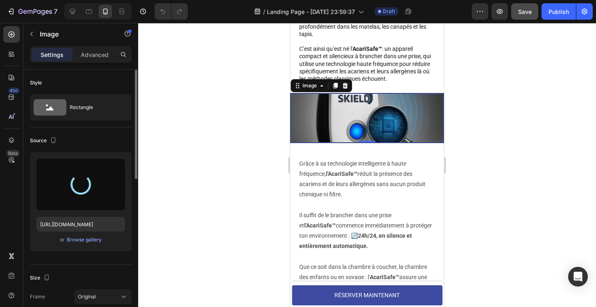
type input "[URL][DOMAIN_NAME]"
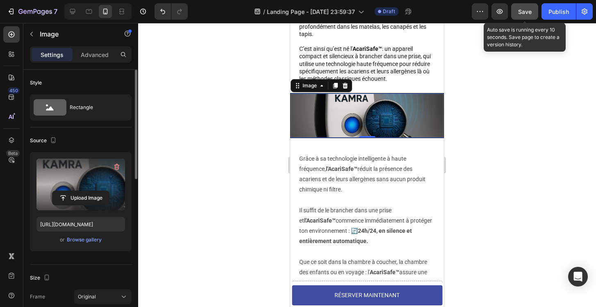
click at [521, 19] on button "Save" at bounding box center [524, 11] width 27 height 16
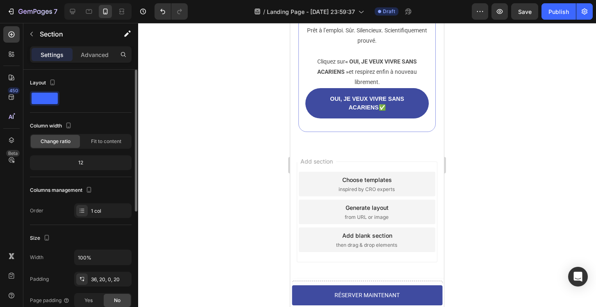
scroll to position [4322, 0]
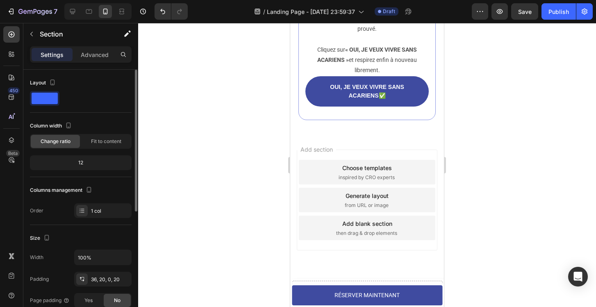
click at [387, 138] on div "Add section Choose templates inspired by CRO experts Generate layout from URL o…" at bounding box center [367, 211] width 154 height 157
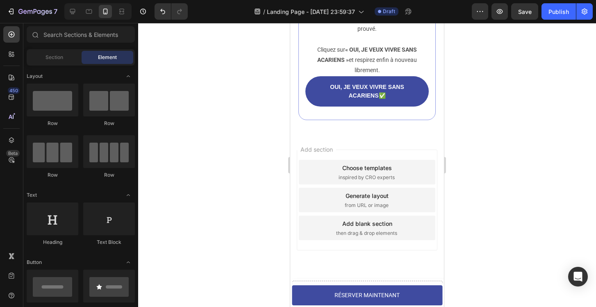
click at [314, 148] on span "Add section" at bounding box center [316, 149] width 39 height 9
drag, startPoint x: 304, startPoint y: 154, endPoint x: 376, endPoint y: 226, distance: 102.3
click at [376, 226] on div "Add section Choose templates inspired by CRO experts Generate layout from URL o…" at bounding box center [367, 200] width 141 height 101
click at [401, 271] on div "Add section Choose templates inspired by CRO experts Generate layout from URL o…" at bounding box center [367, 211] width 154 height 157
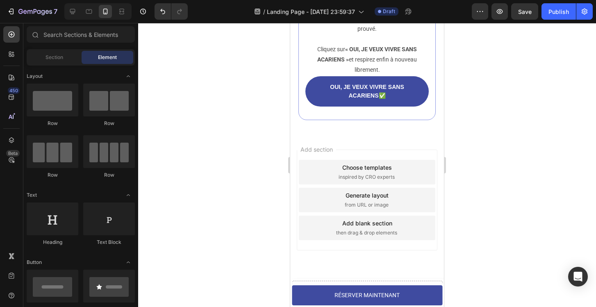
click at [503, 170] on div at bounding box center [367, 165] width 458 height 284
